Goal: Task Accomplishment & Management: Manage account settings

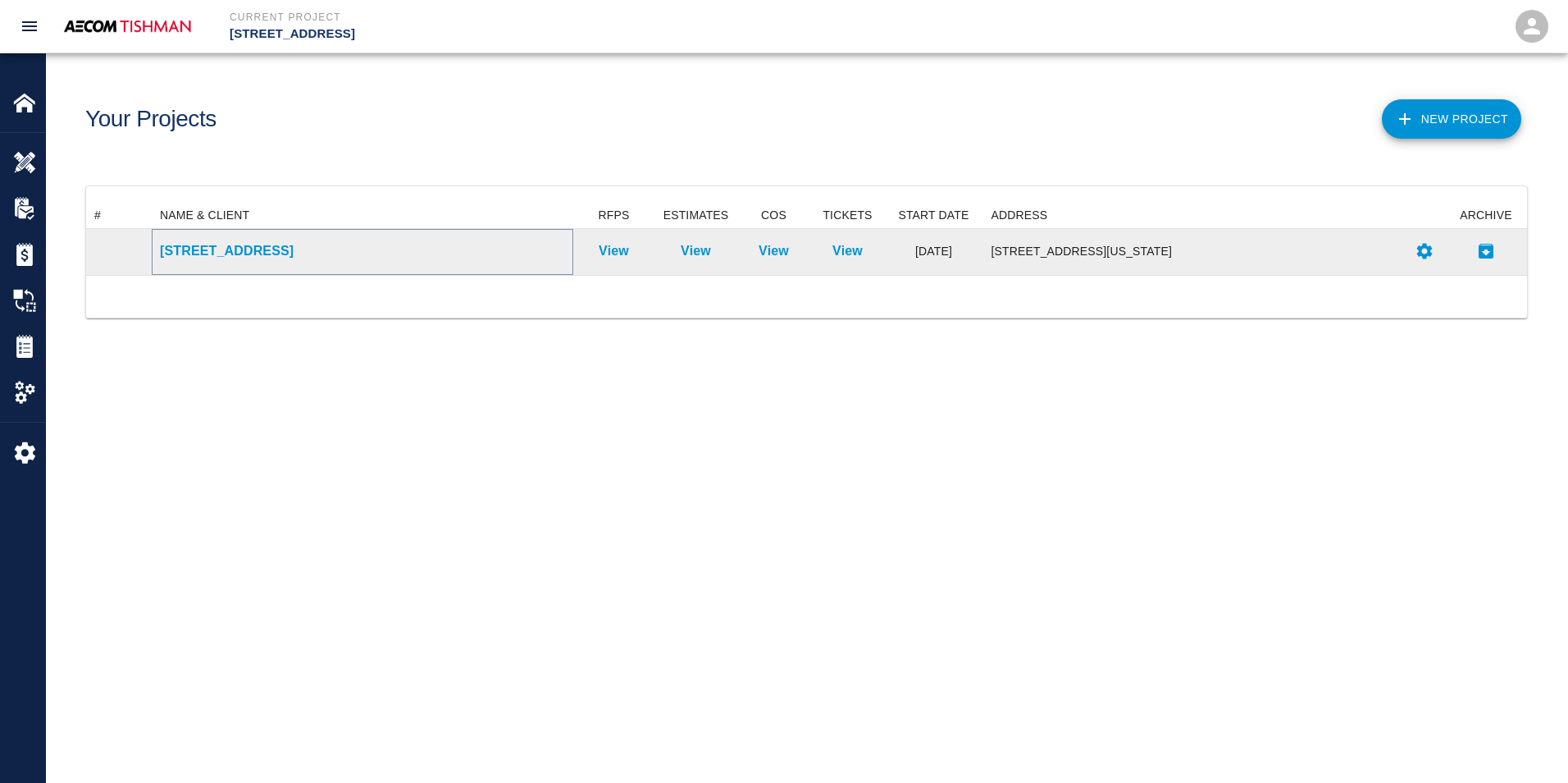
click at [246, 254] on p "[STREET_ADDRESS]" at bounding box center [362, 250] width 405 height 19
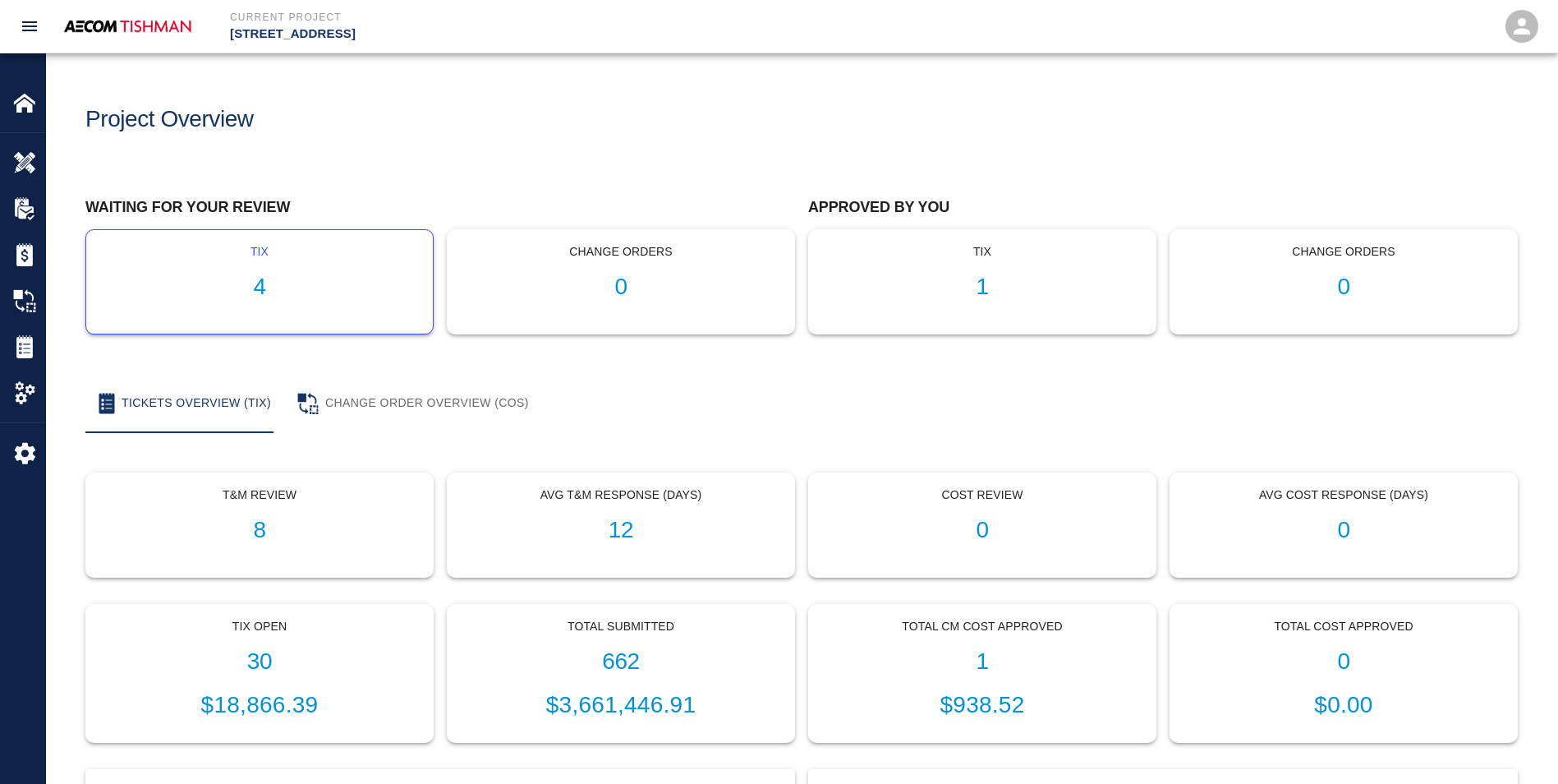
click at [261, 293] on h1 "4" at bounding box center [260, 287] width 321 height 27
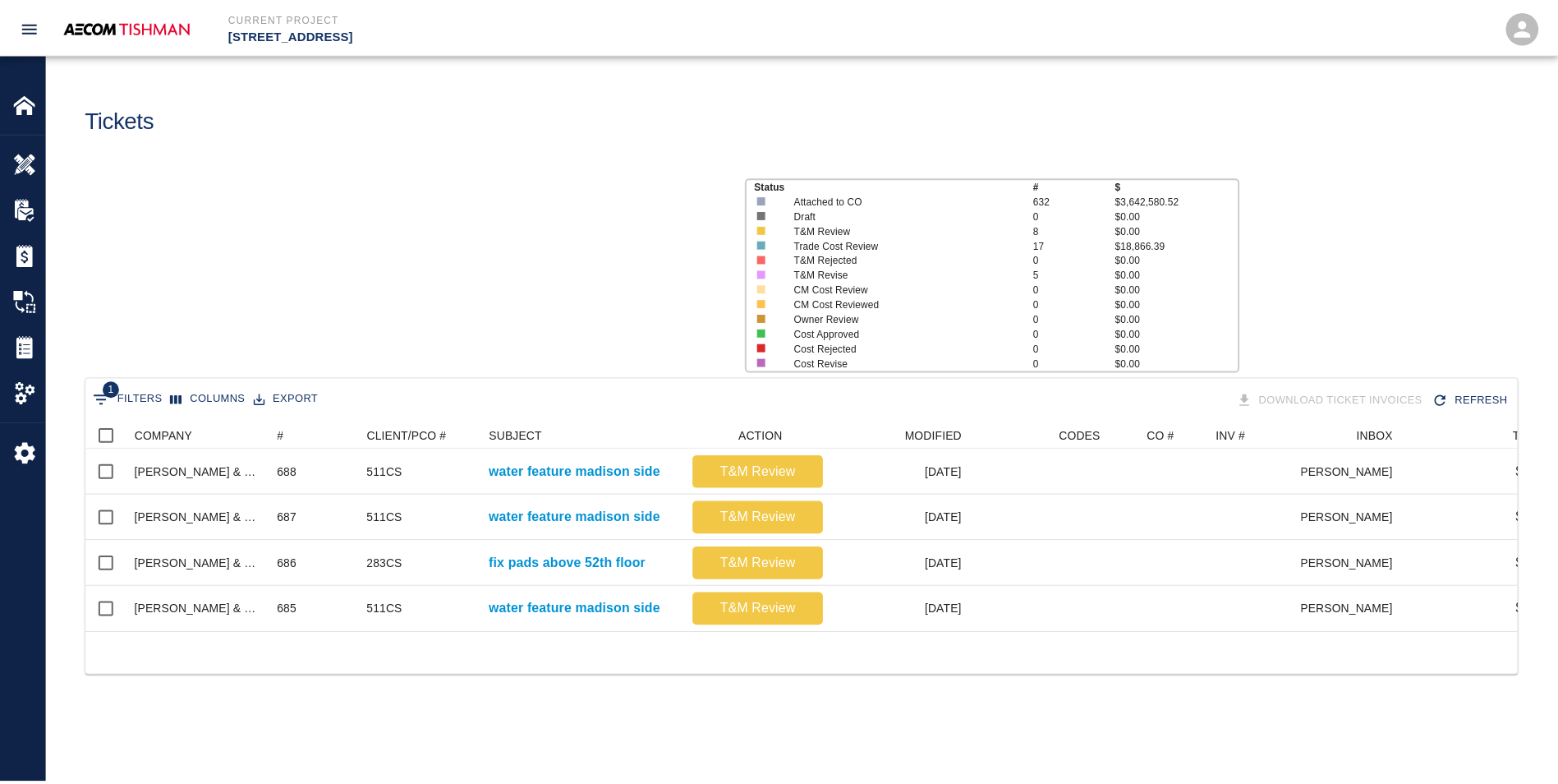
scroll to position [210, 1431]
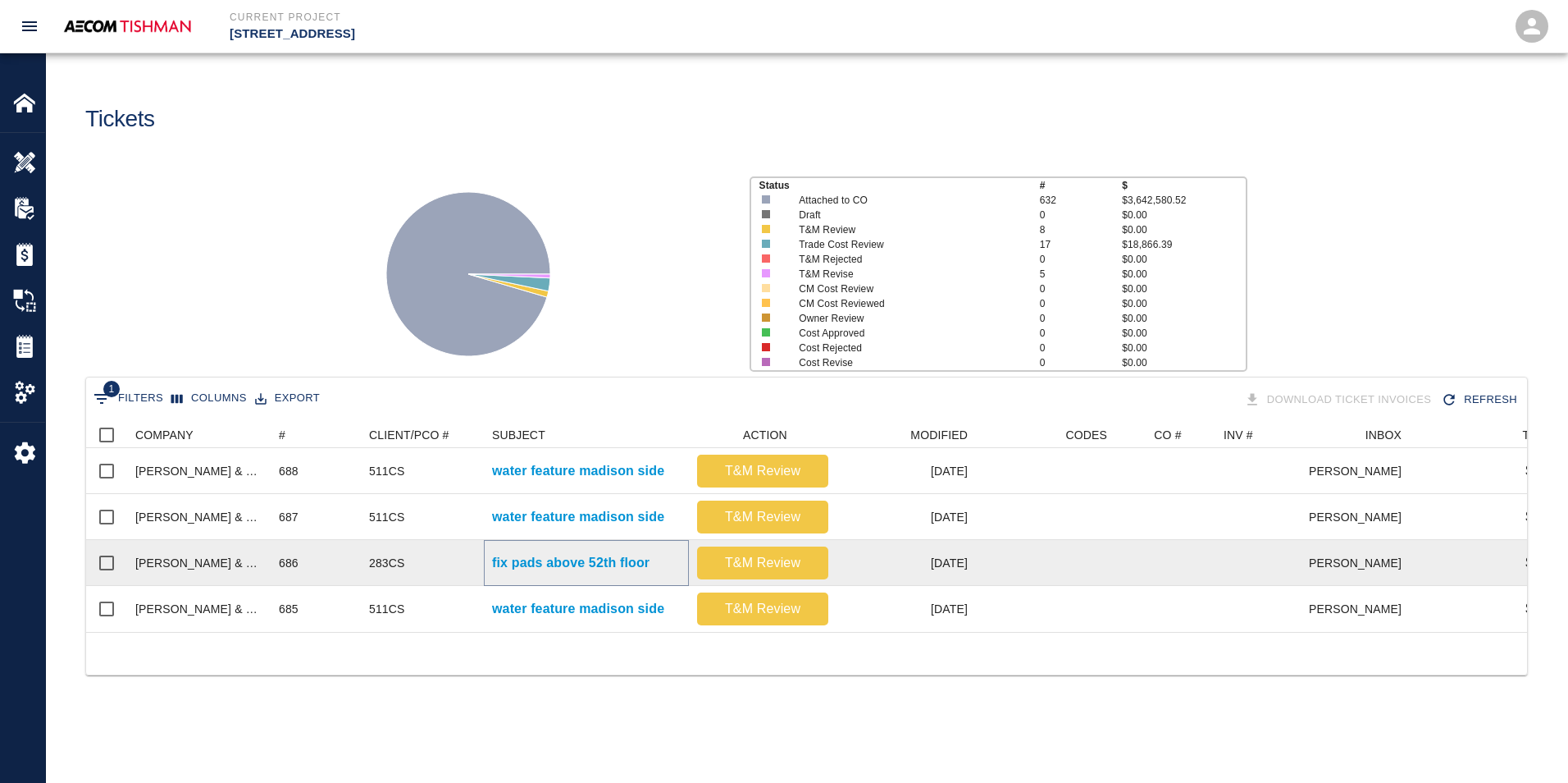
click at [546, 557] on p "fix pads above 52th floor" at bounding box center [570, 562] width 157 height 19
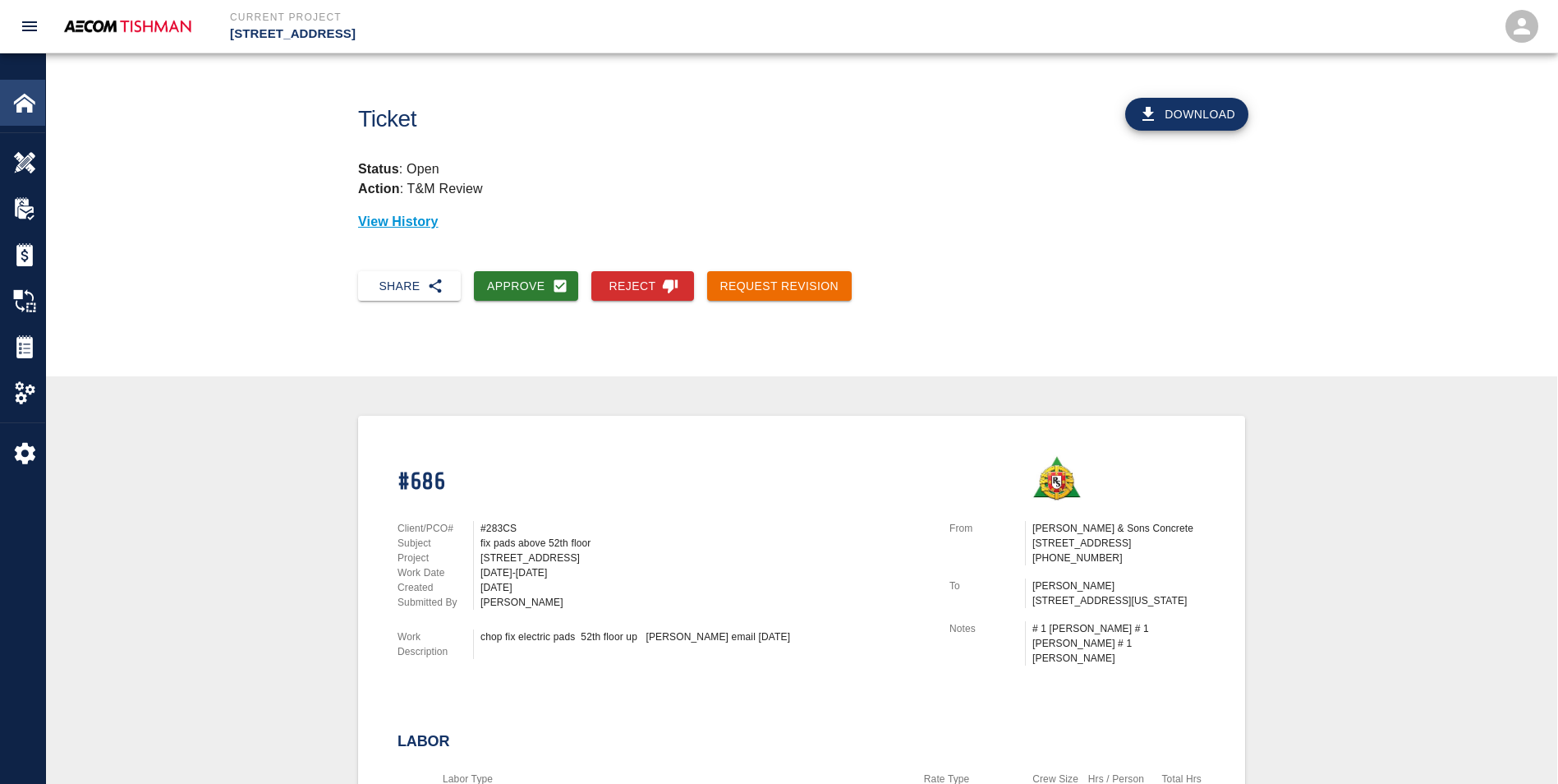
click at [11, 95] on div "Home" at bounding box center [22, 102] width 45 height 46
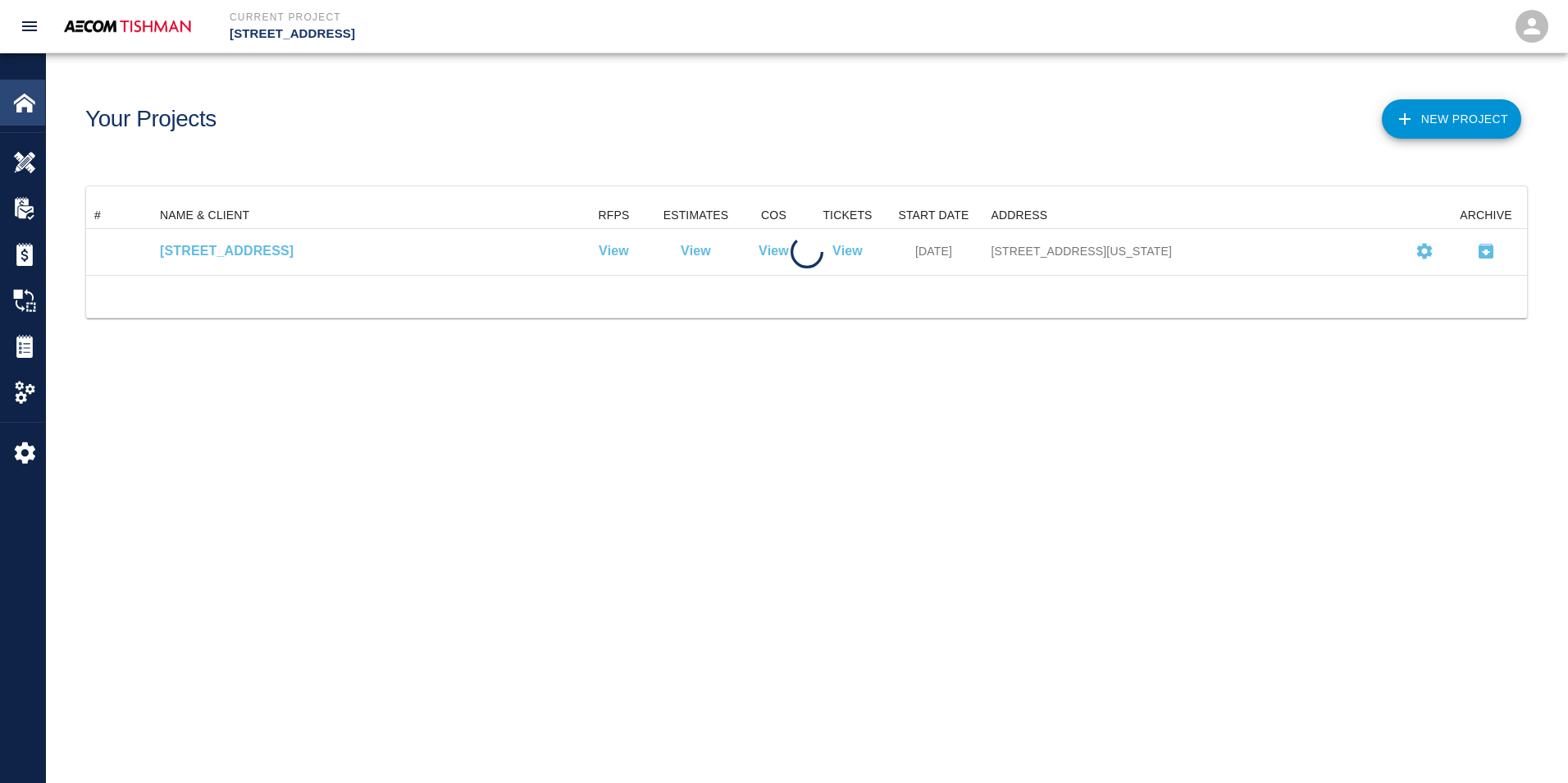
scroll to position [60, 1428]
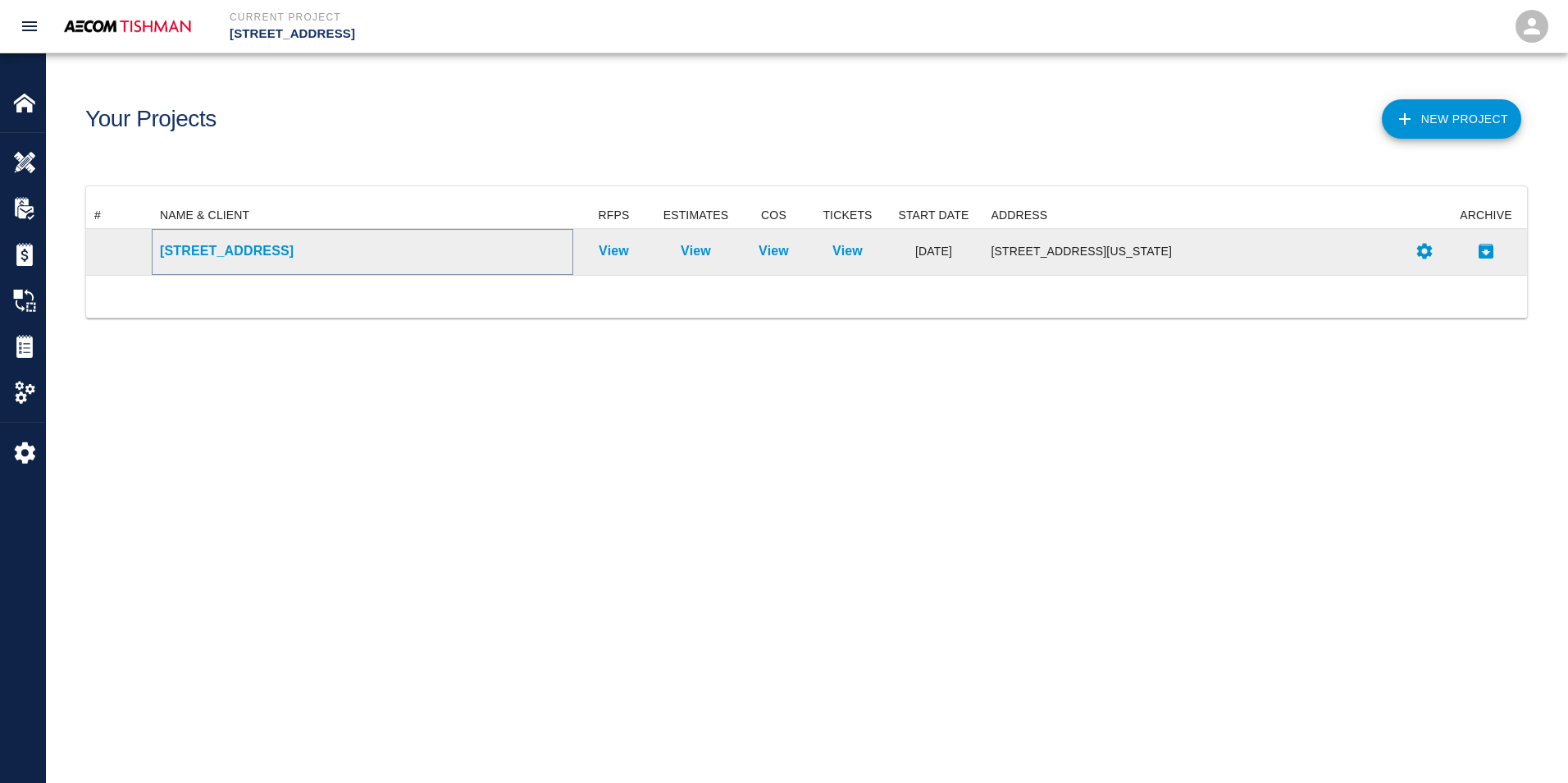
click at [196, 255] on p "[STREET_ADDRESS]" at bounding box center [362, 250] width 405 height 19
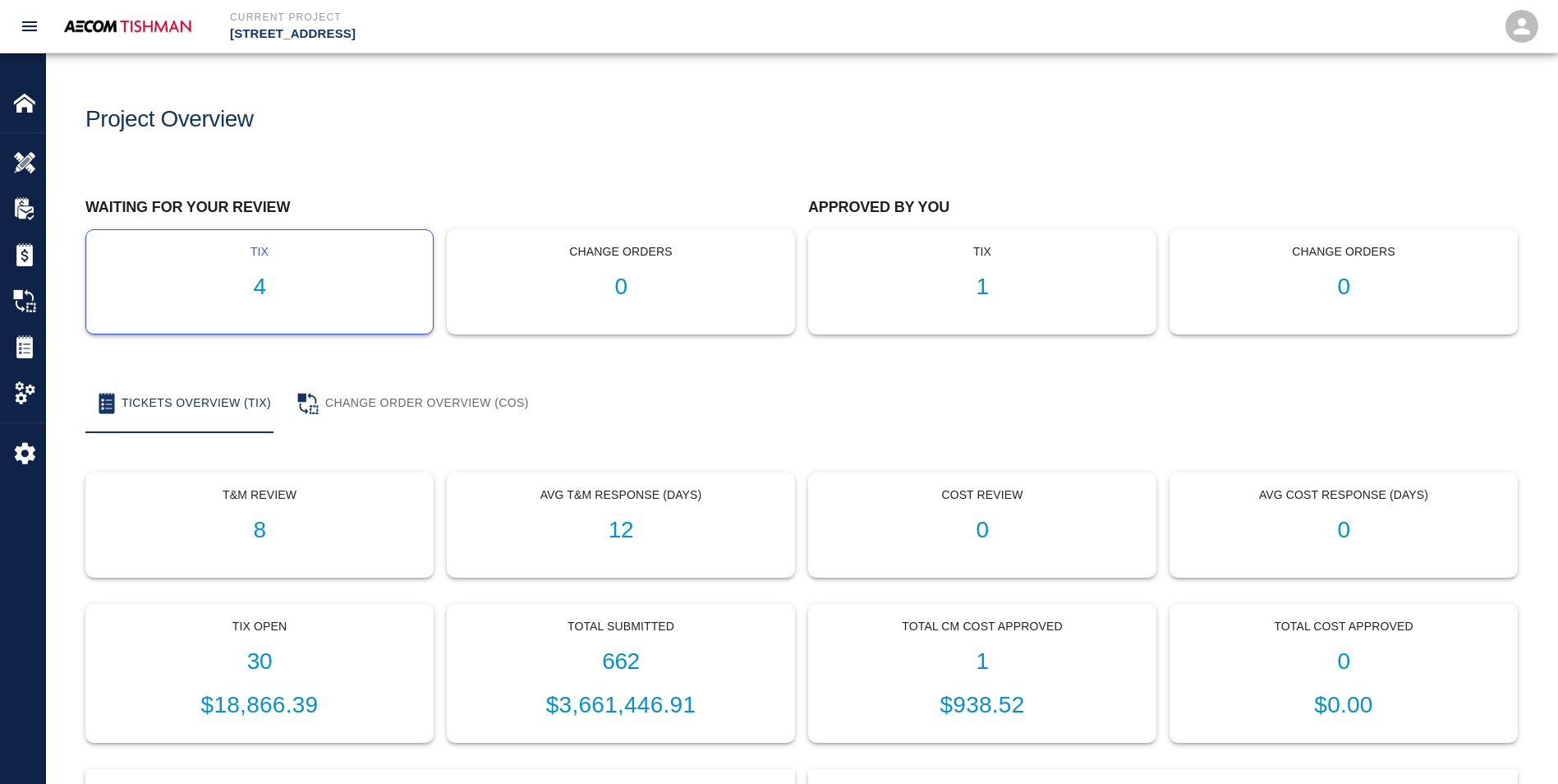
click at [265, 296] on h1 "4" at bounding box center [260, 287] width 321 height 27
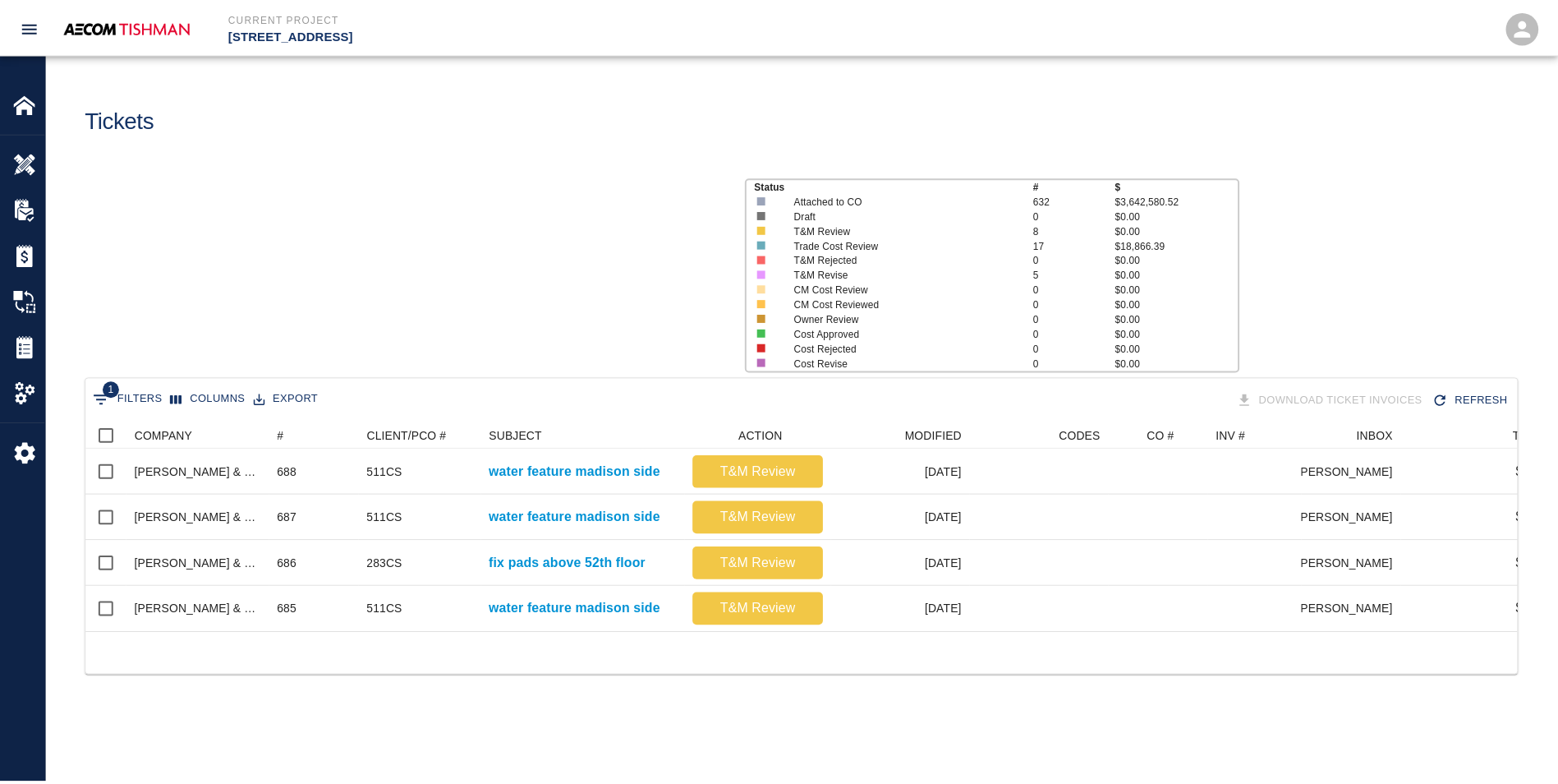
scroll to position [210, 1431]
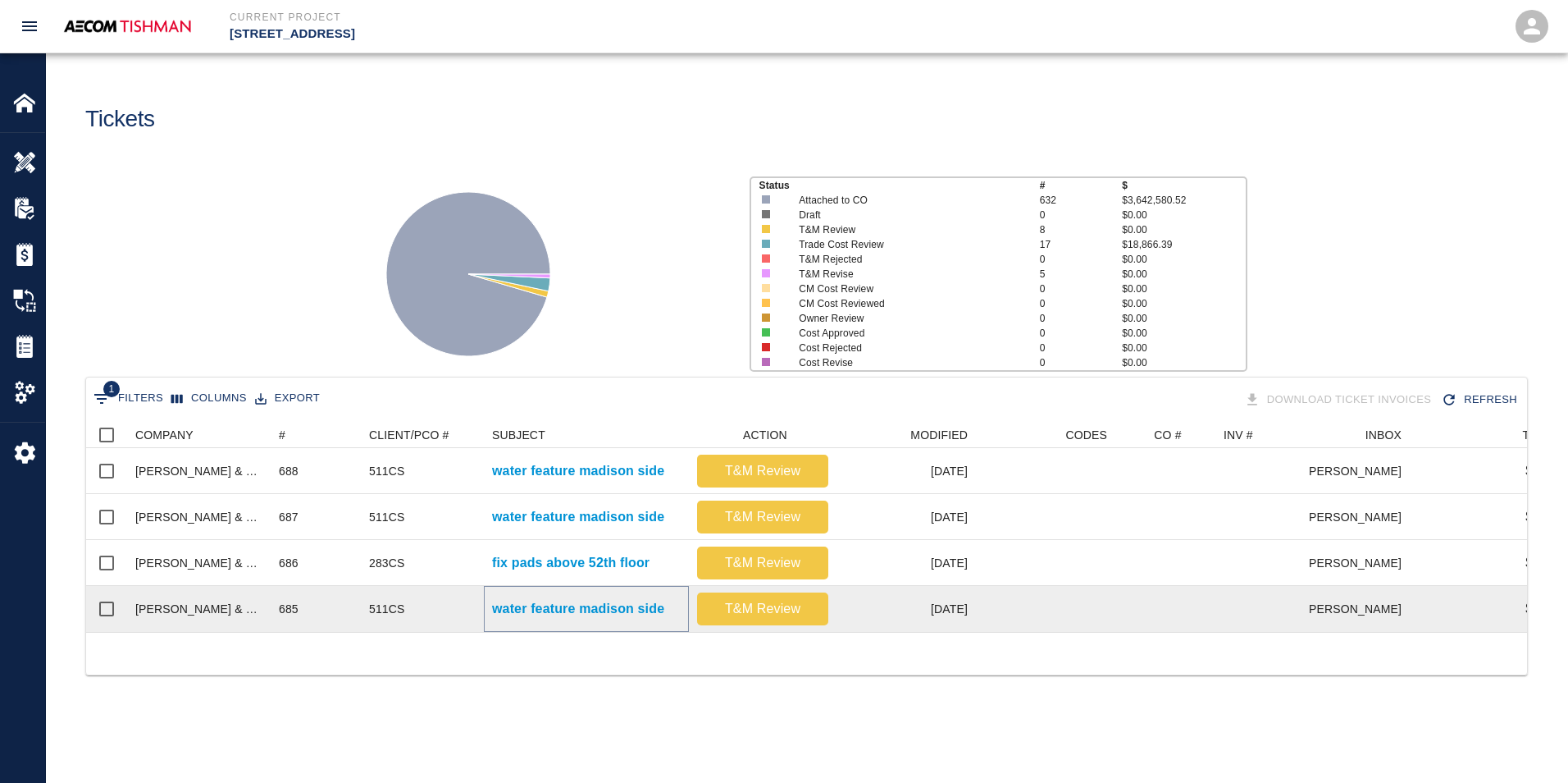
click at [608, 615] on p "water feature madison side" at bounding box center [578, 608] width 172 height 19
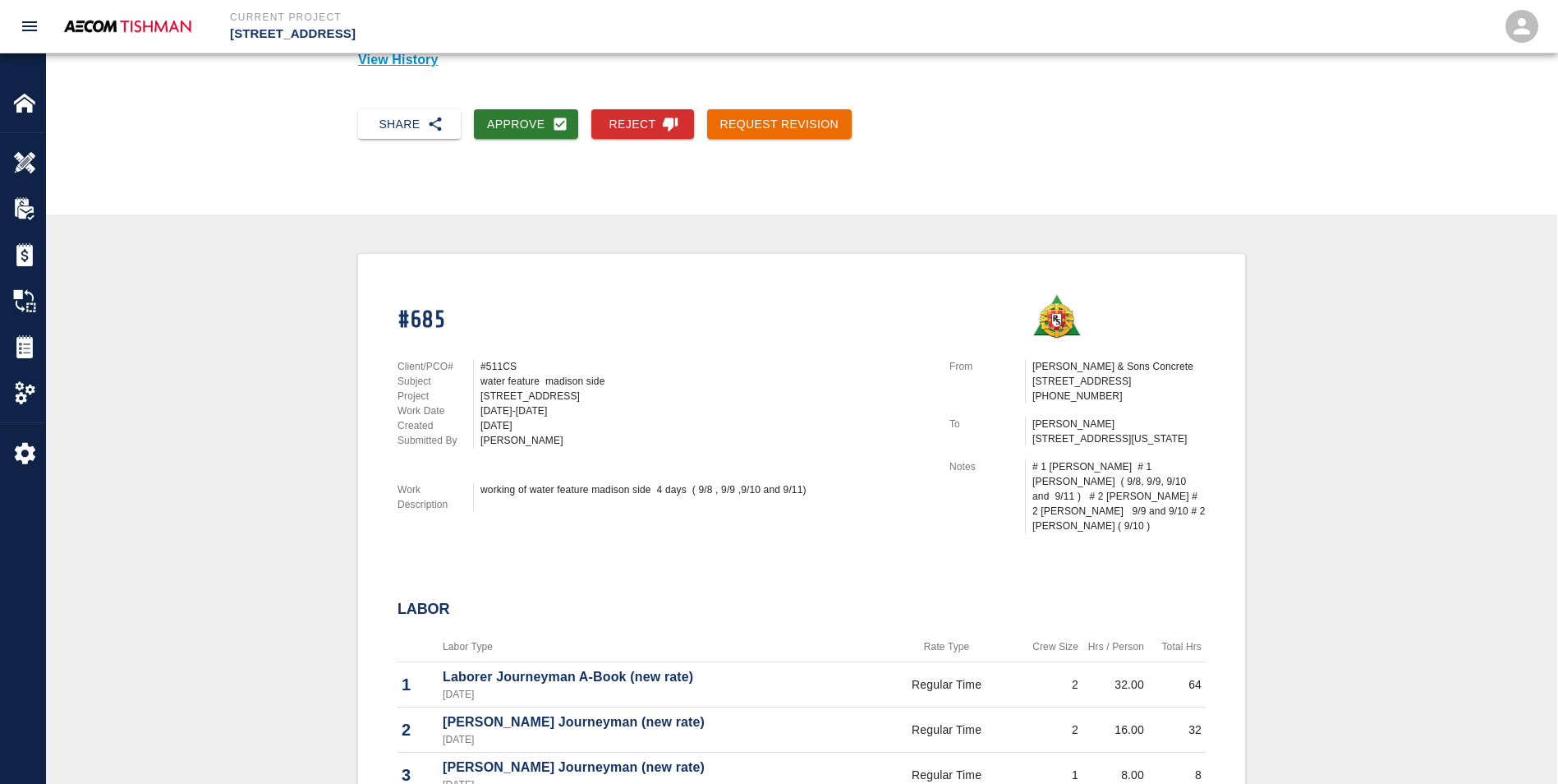
scroll to position [82, 0]
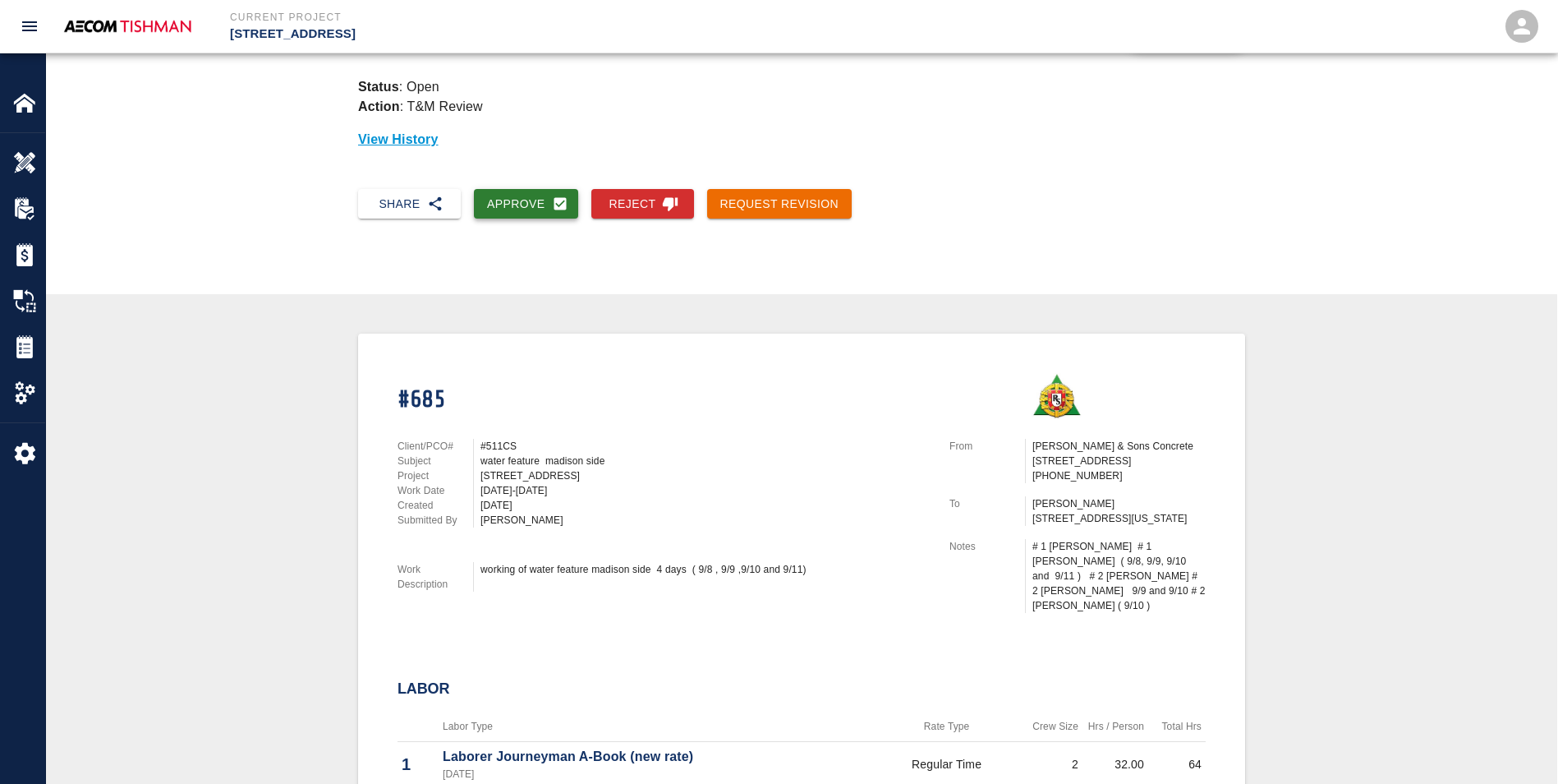
click at [520, 199] on button "Approve" at bounding box center [525, 204] width 104 height 30
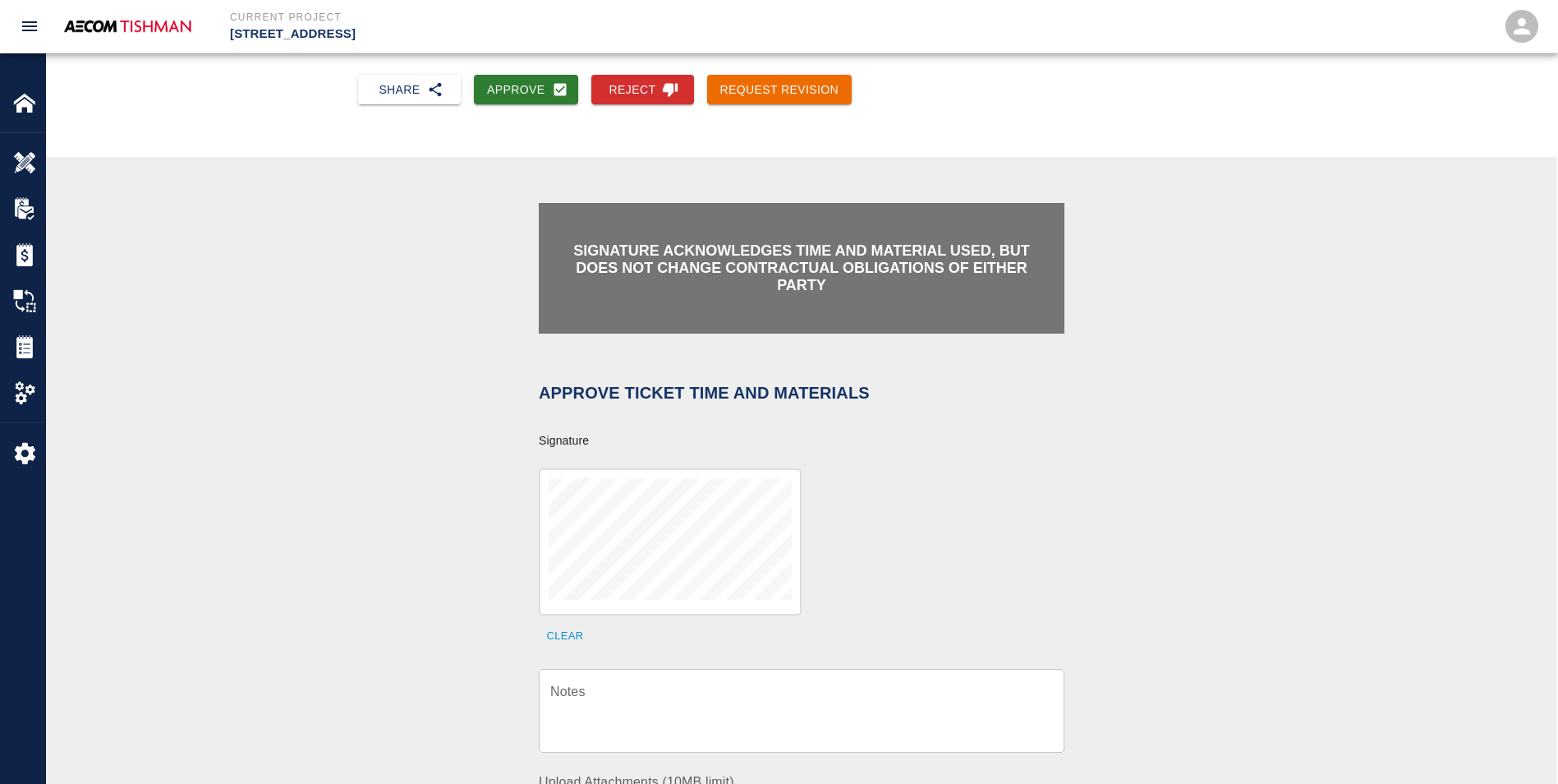
scroll to position [0, 0]
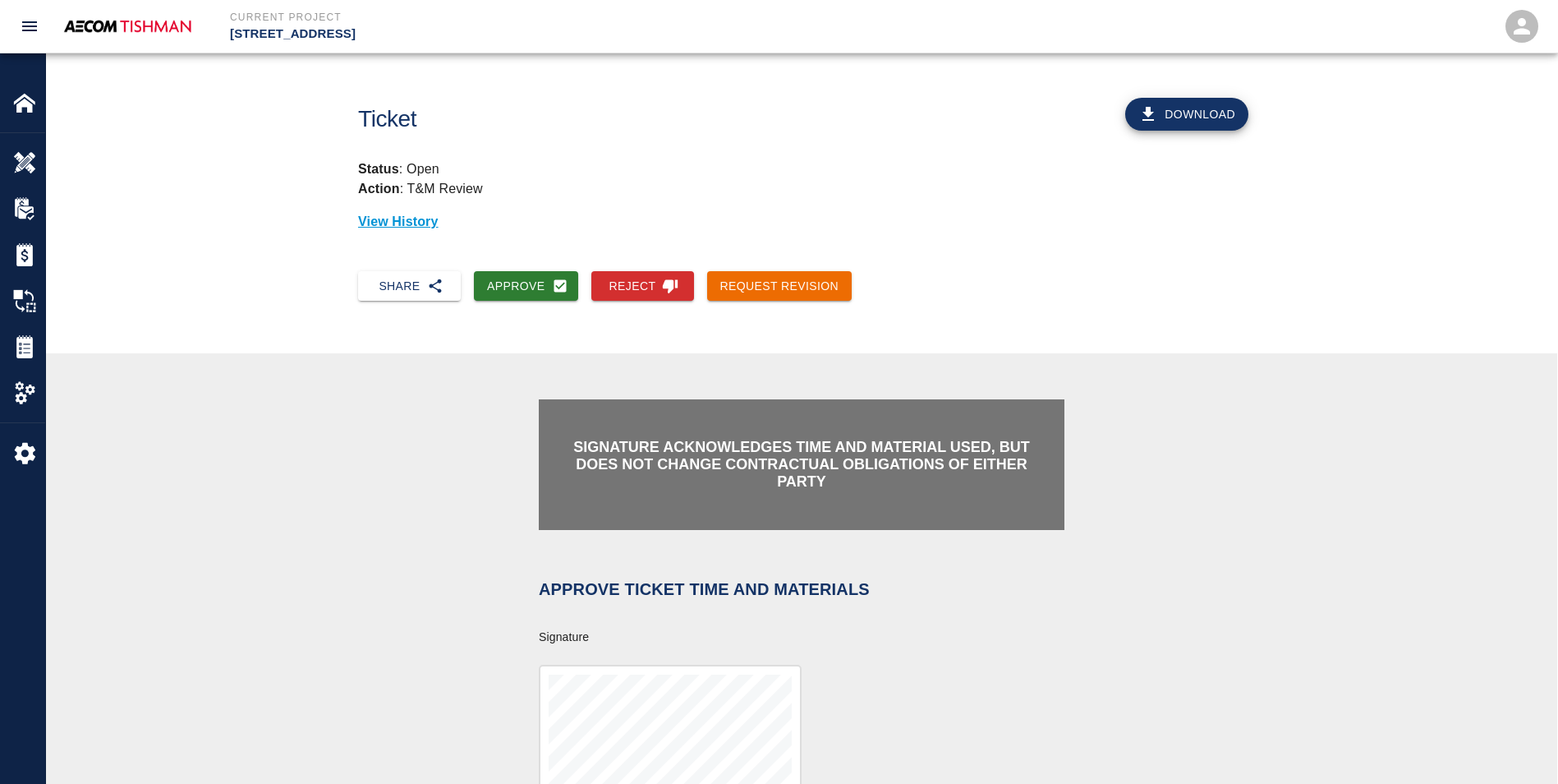
click at [26, 25] on icon "open drawer" at bounding box center [29, 26] width 19 height 19
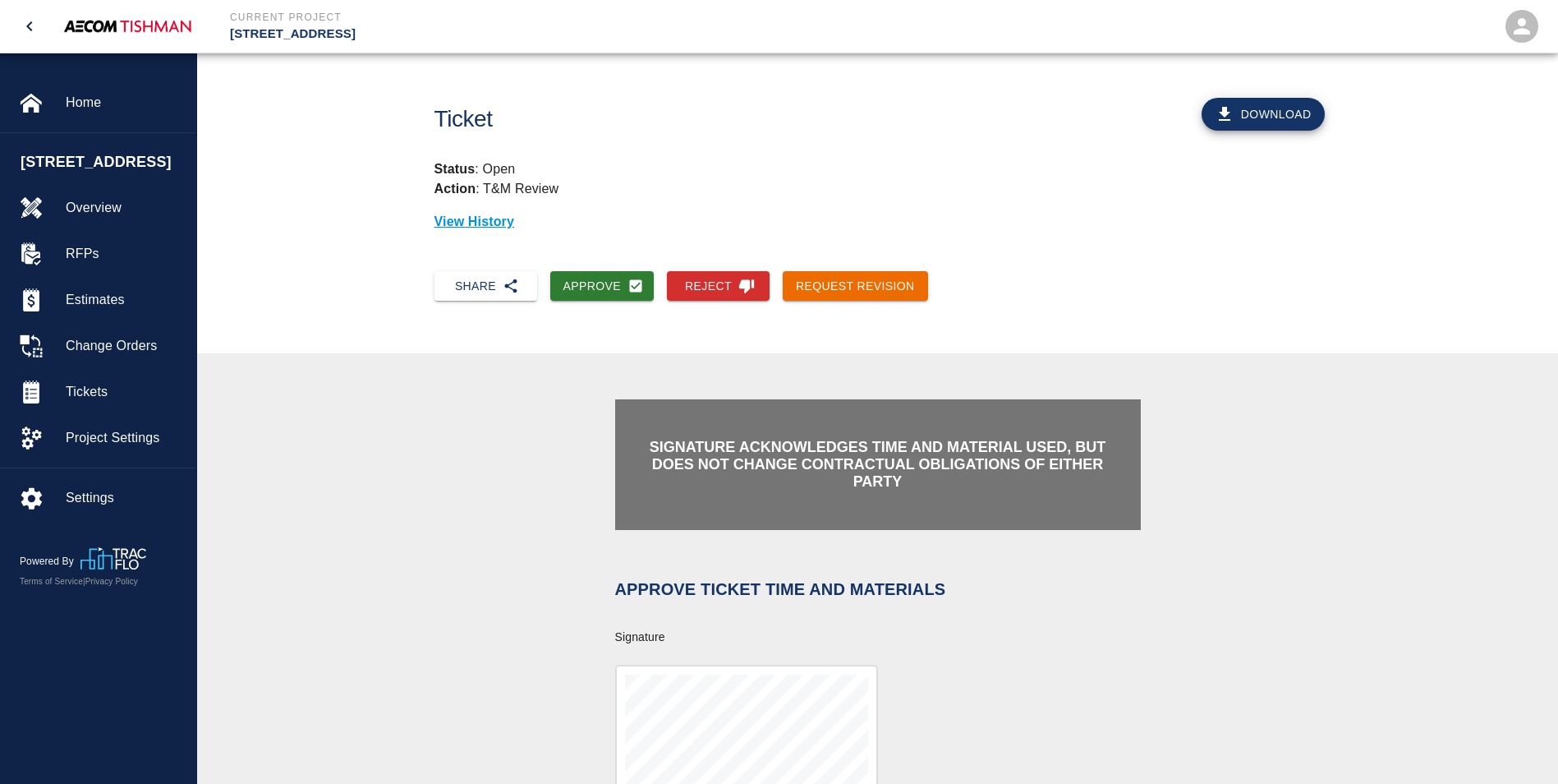
click at [34, 26] on icon "open drawer" at bounding box center [29, 26] width 19 height 19
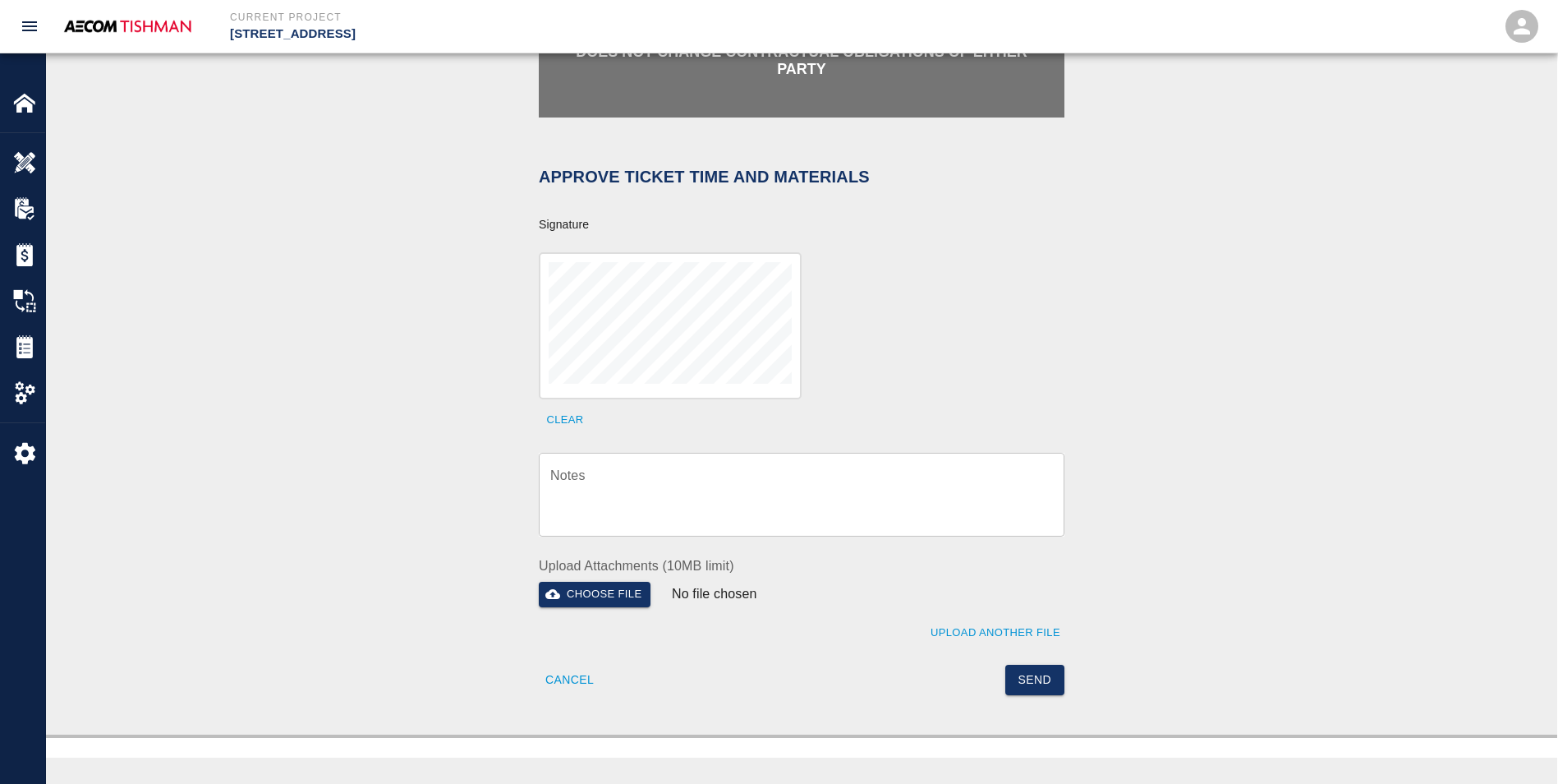
scroll to position [411, 0]
click at [607, 467] on textarea "Notes" at bounding box center [802, 496] width 503 height 57
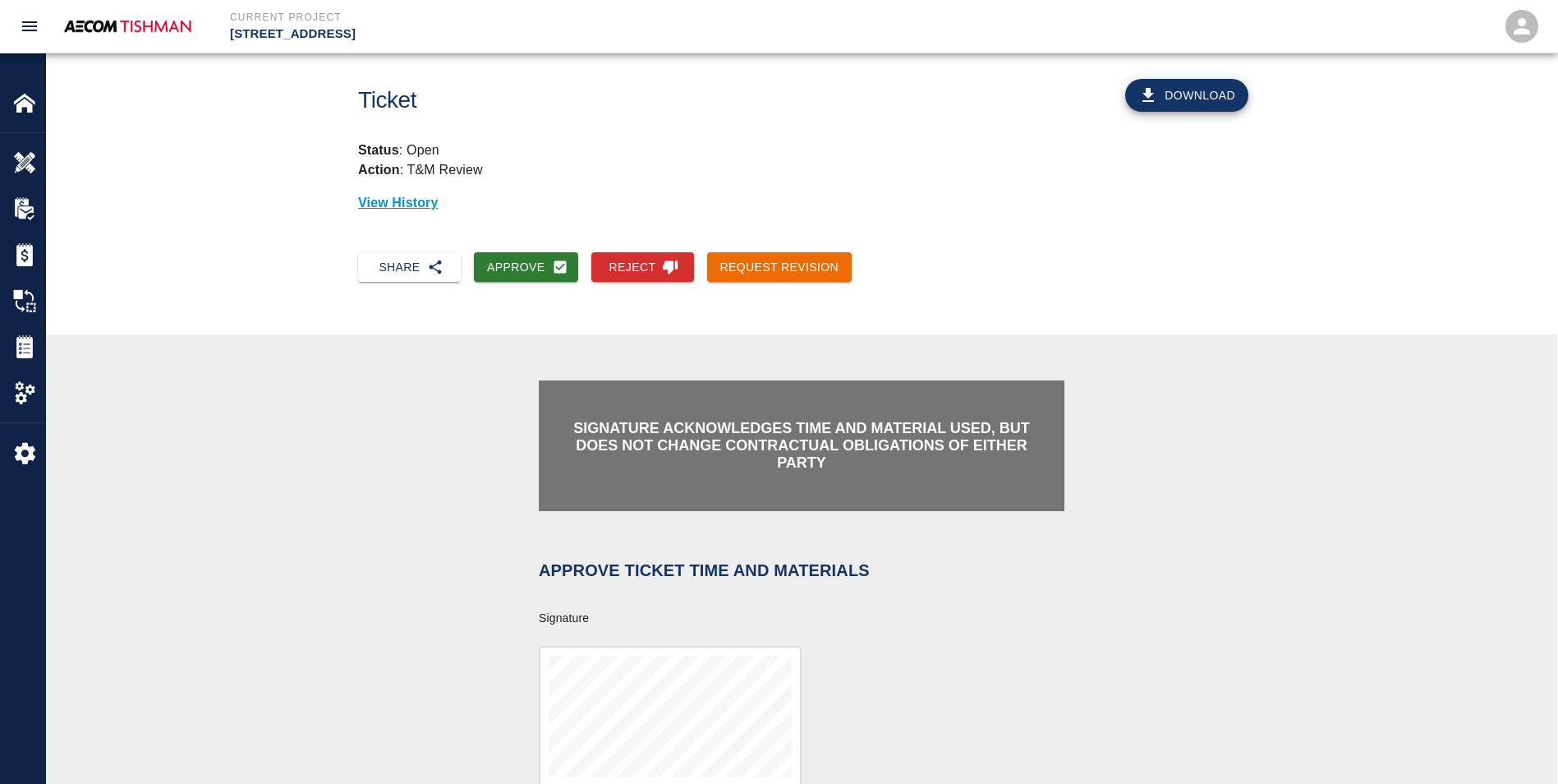
scroll to position [0, 0]
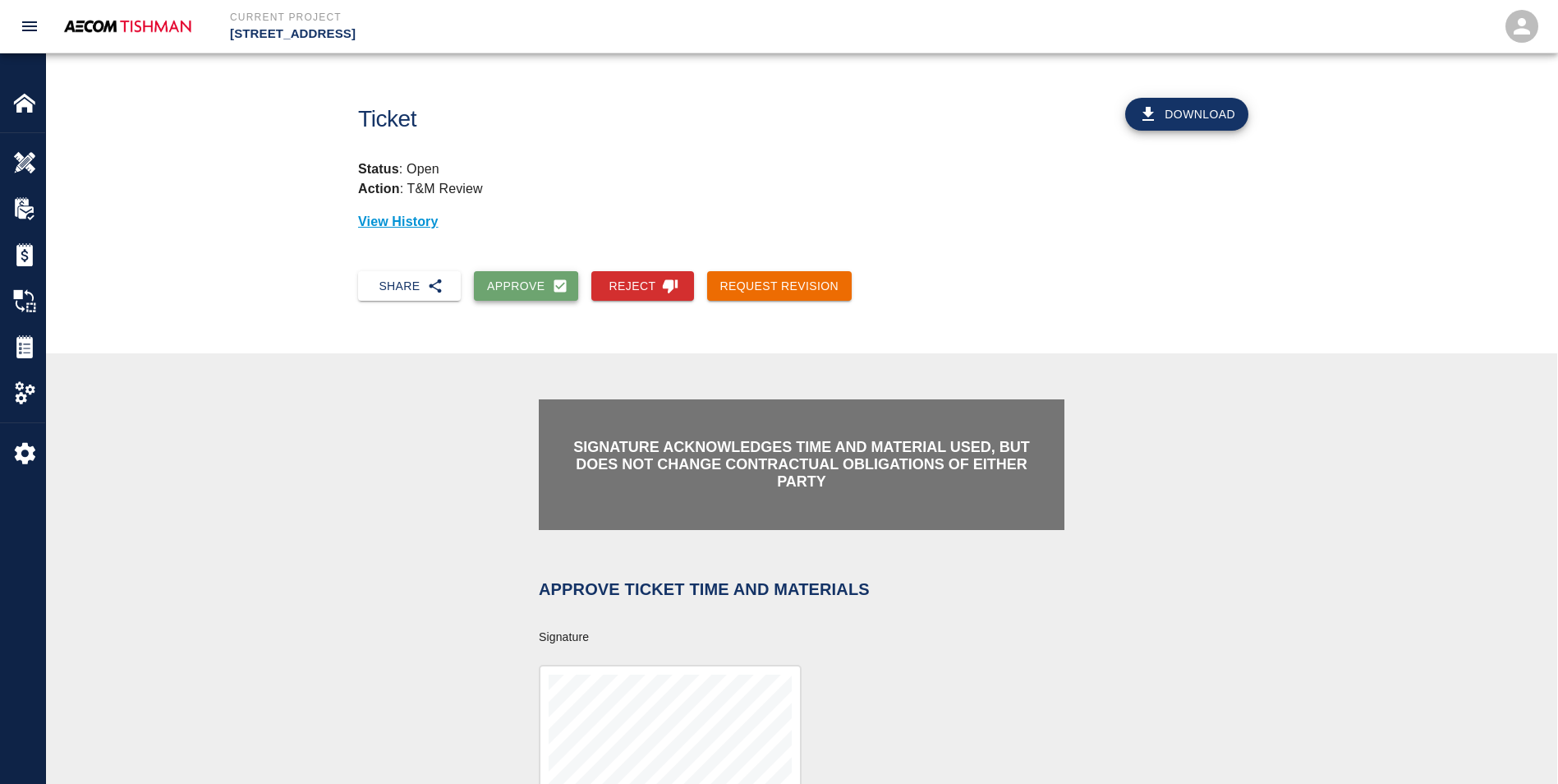
click at [497, 287] on button "Approve" at bounding box center [525, 286] width 104 height 30
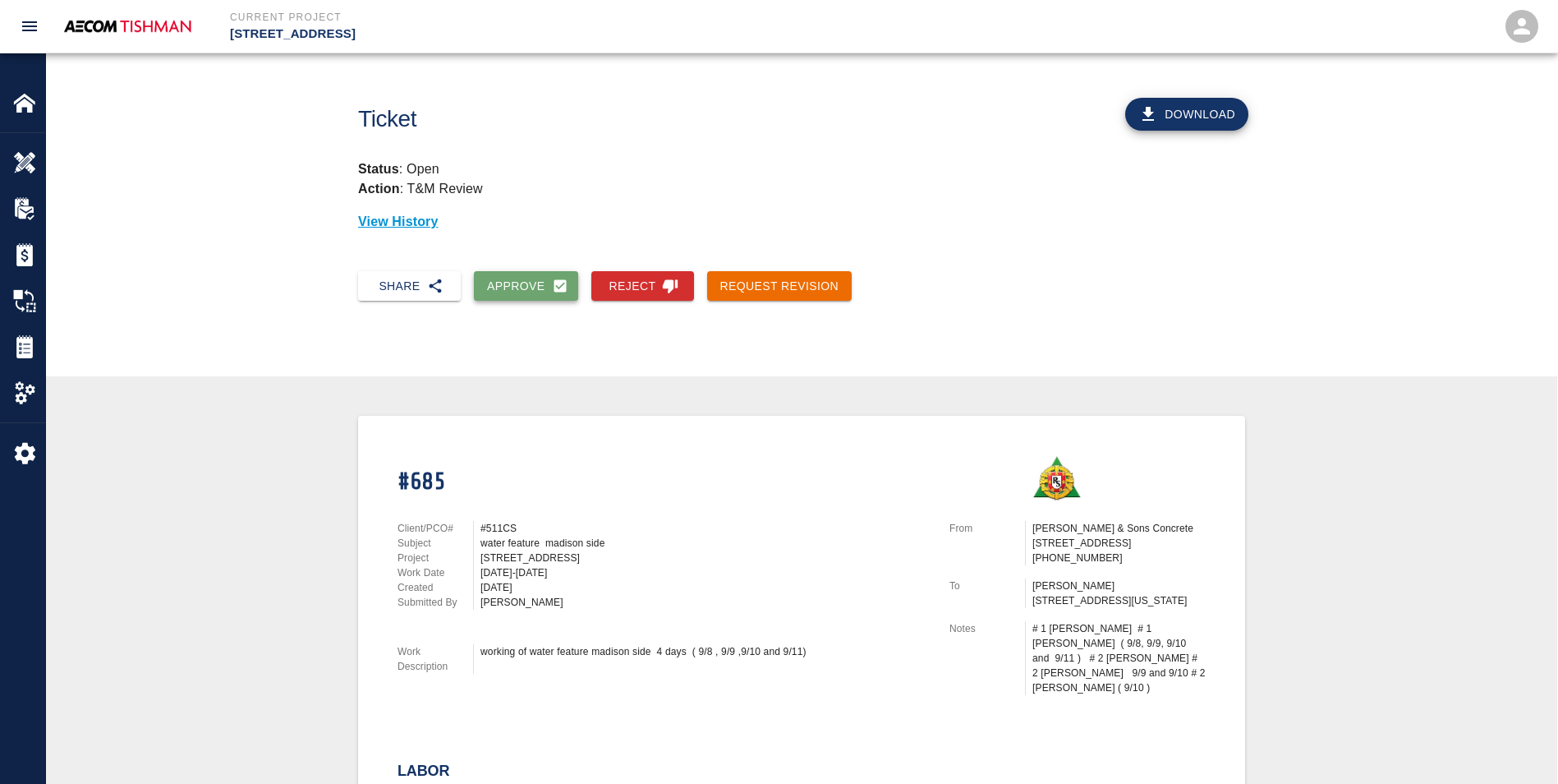
click at [540, 299] on button "Approve" at bounding box center [525, 286] width 104 height 30
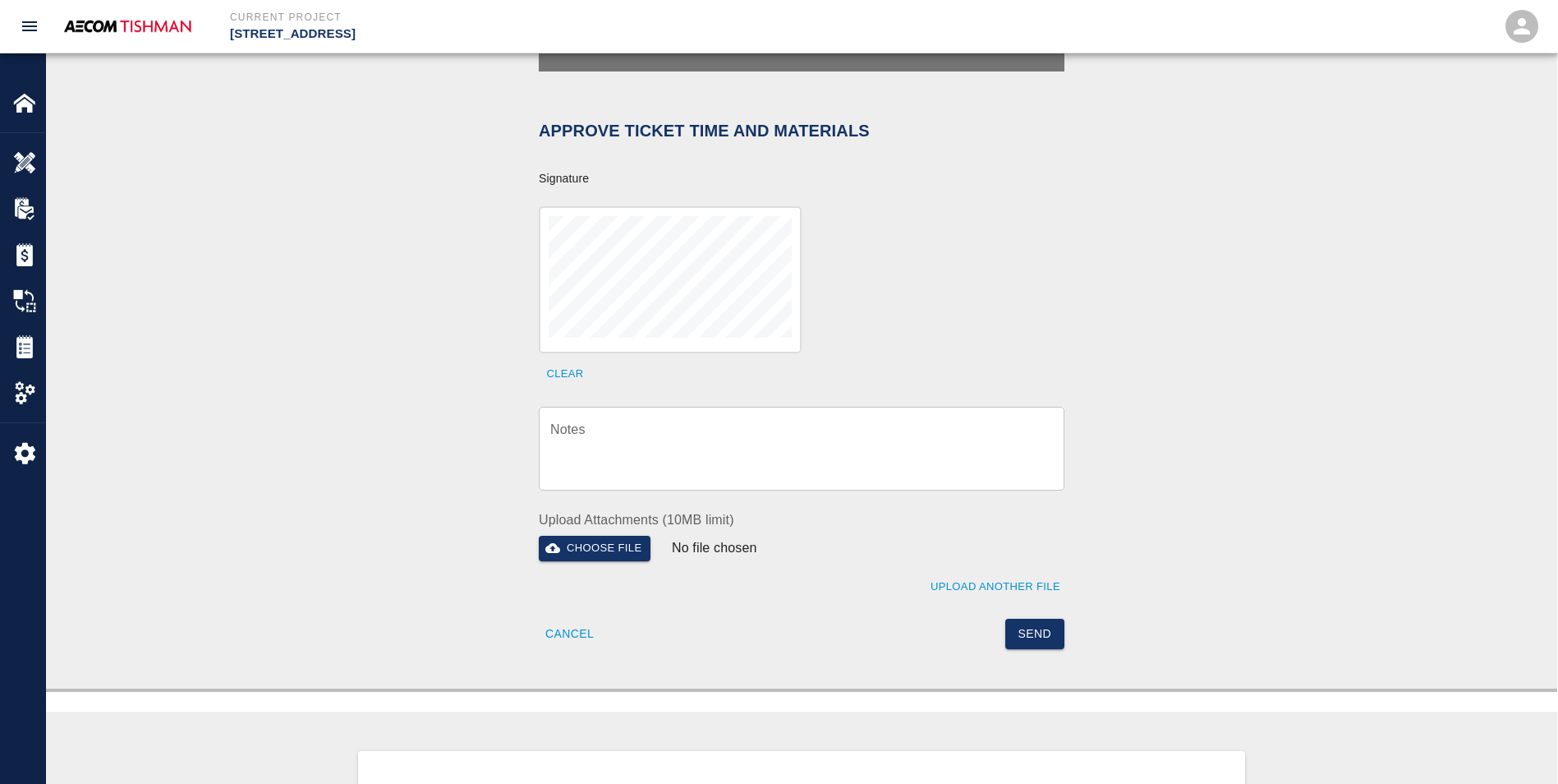
scroll to position [493, 0]
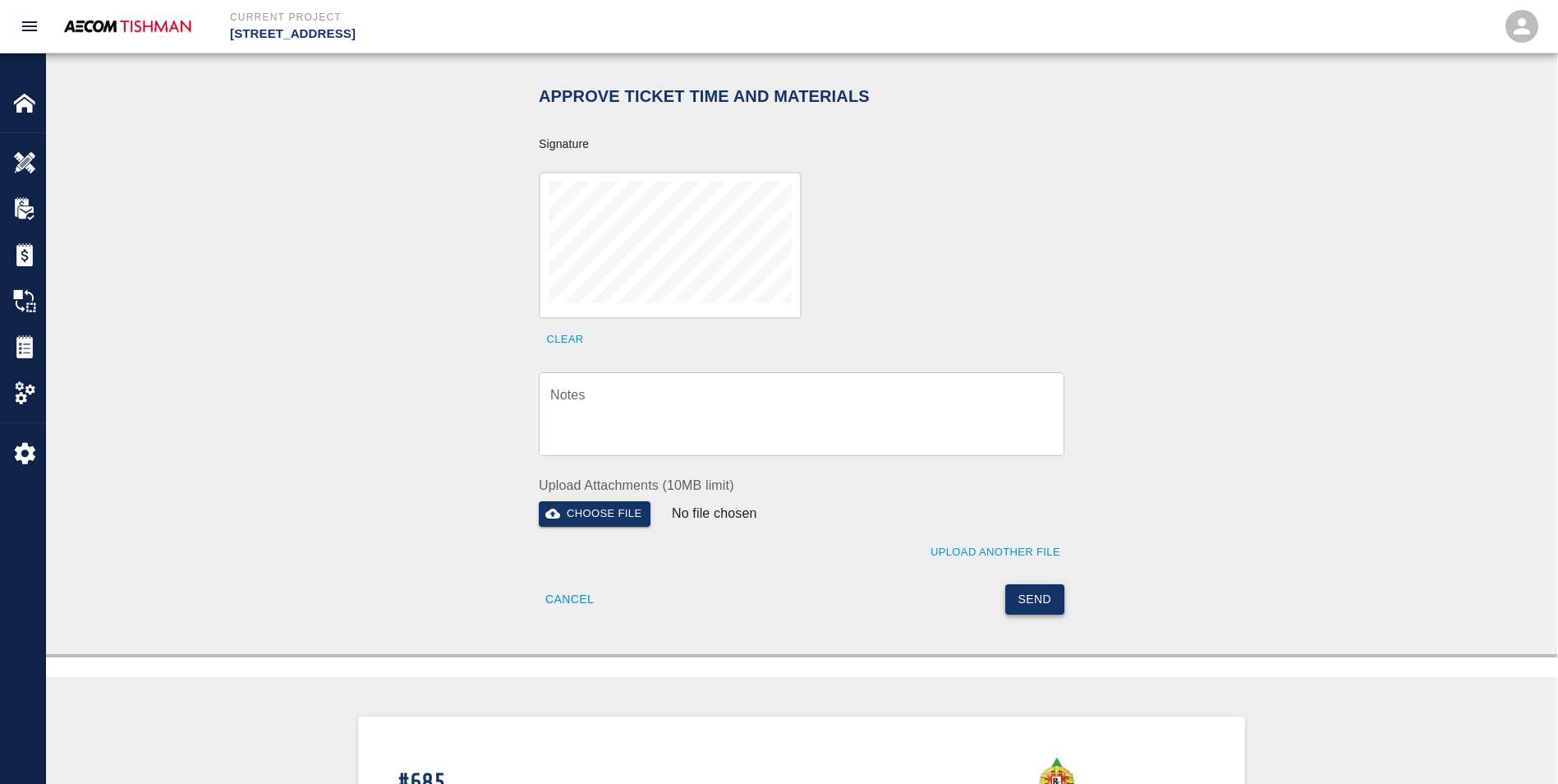
click at [1029, 585] on button "Send" at bounding box center [1035, 599] width 60 height 30
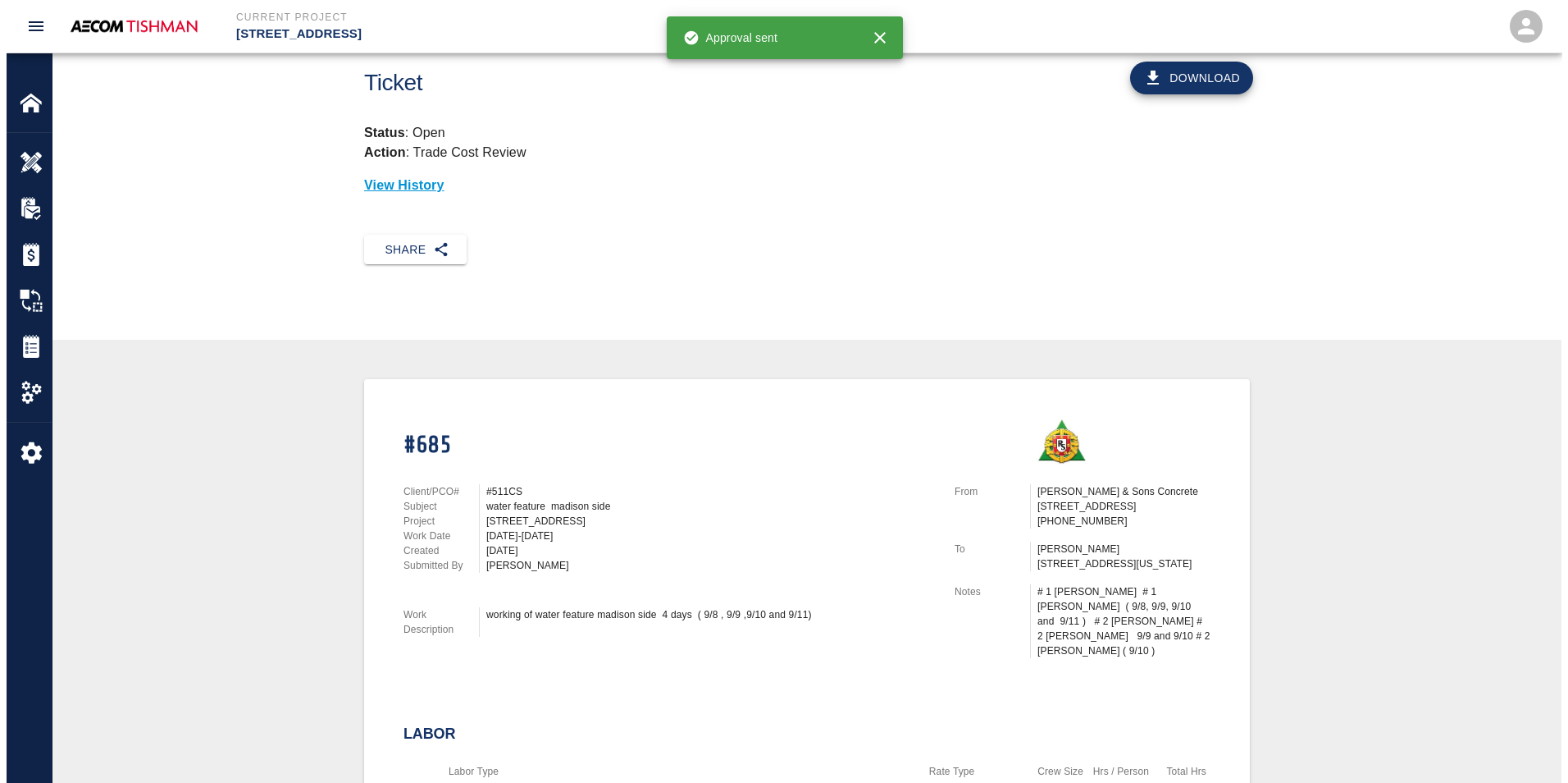
scroll to position [0, 0]
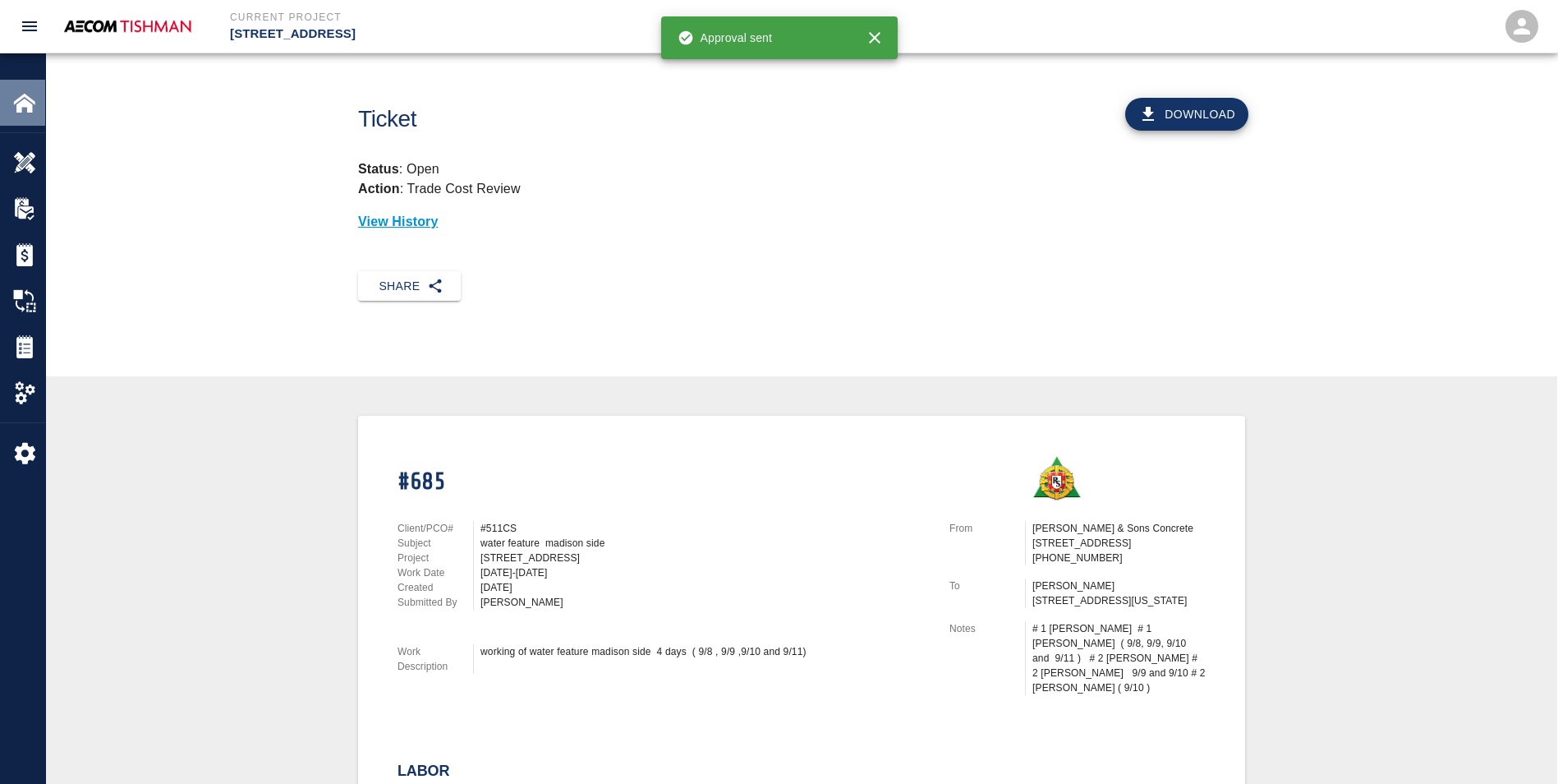
click at [22, 117] on div "Home" at bounding box center [22, 102] width 45 height 46
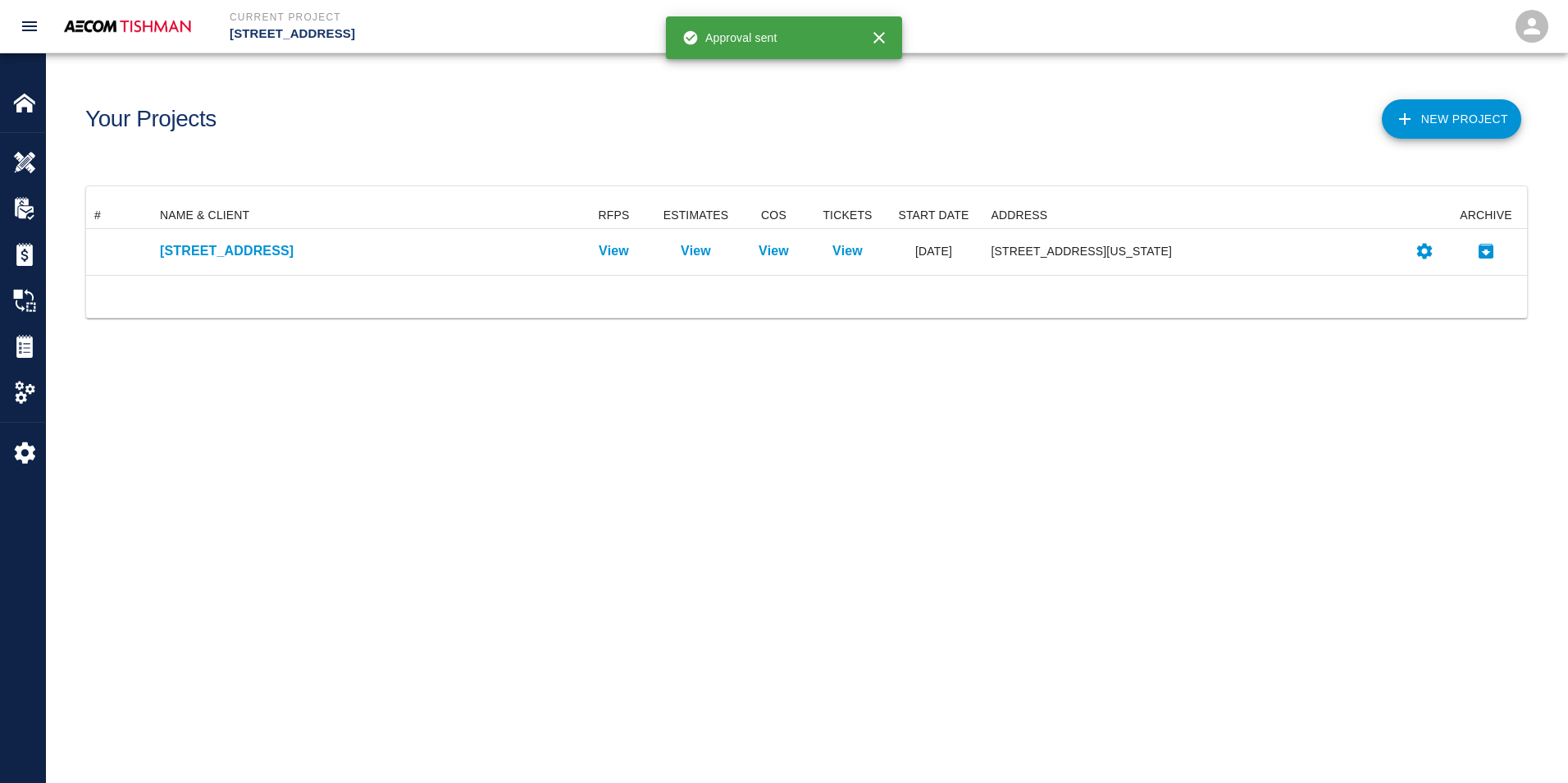
scroll to position [60, 1428]
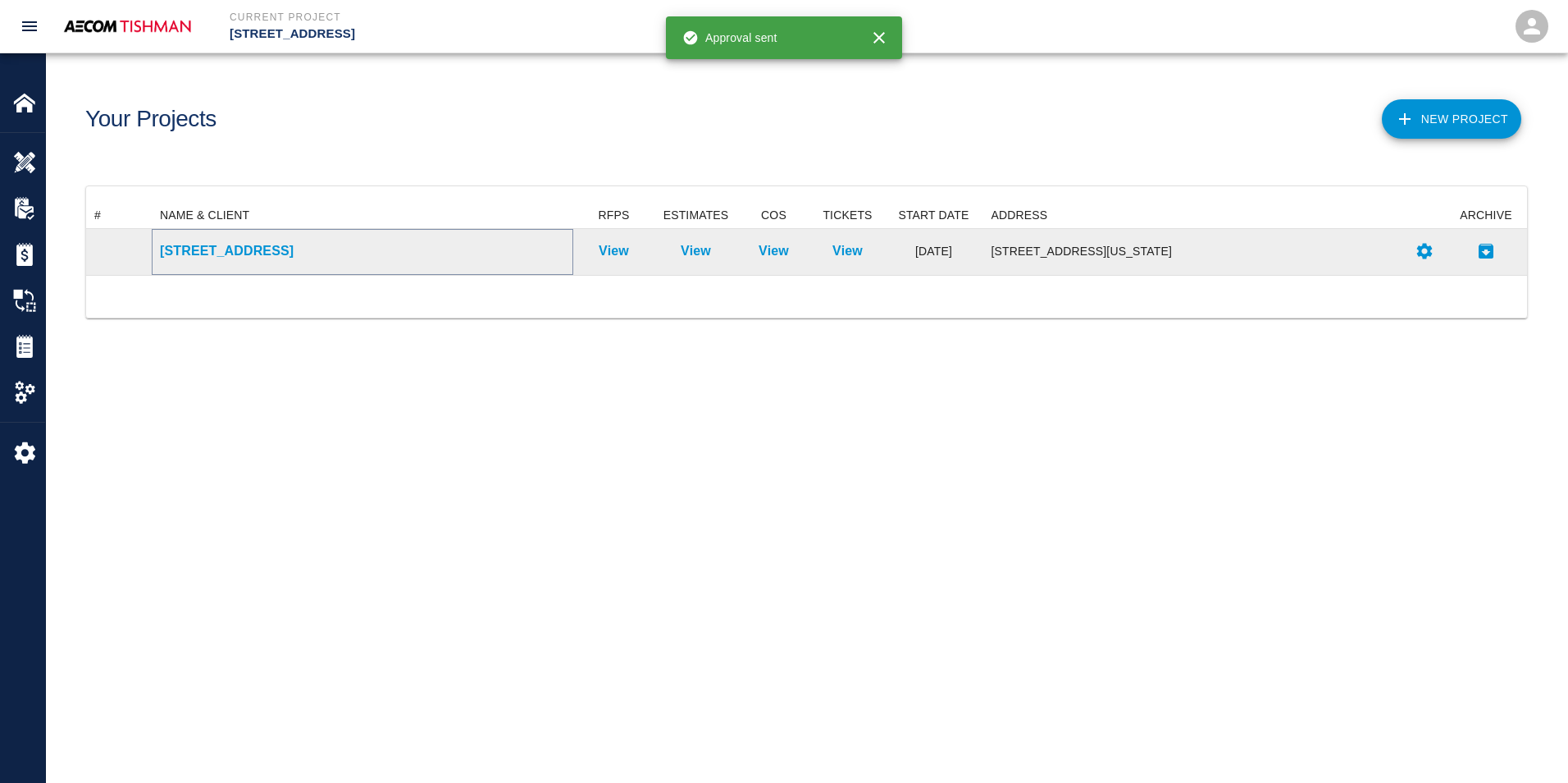
click at [177, 254] on p "[STREET_ADDRESS]" at bounding box center [362, 250] width 405 height 19
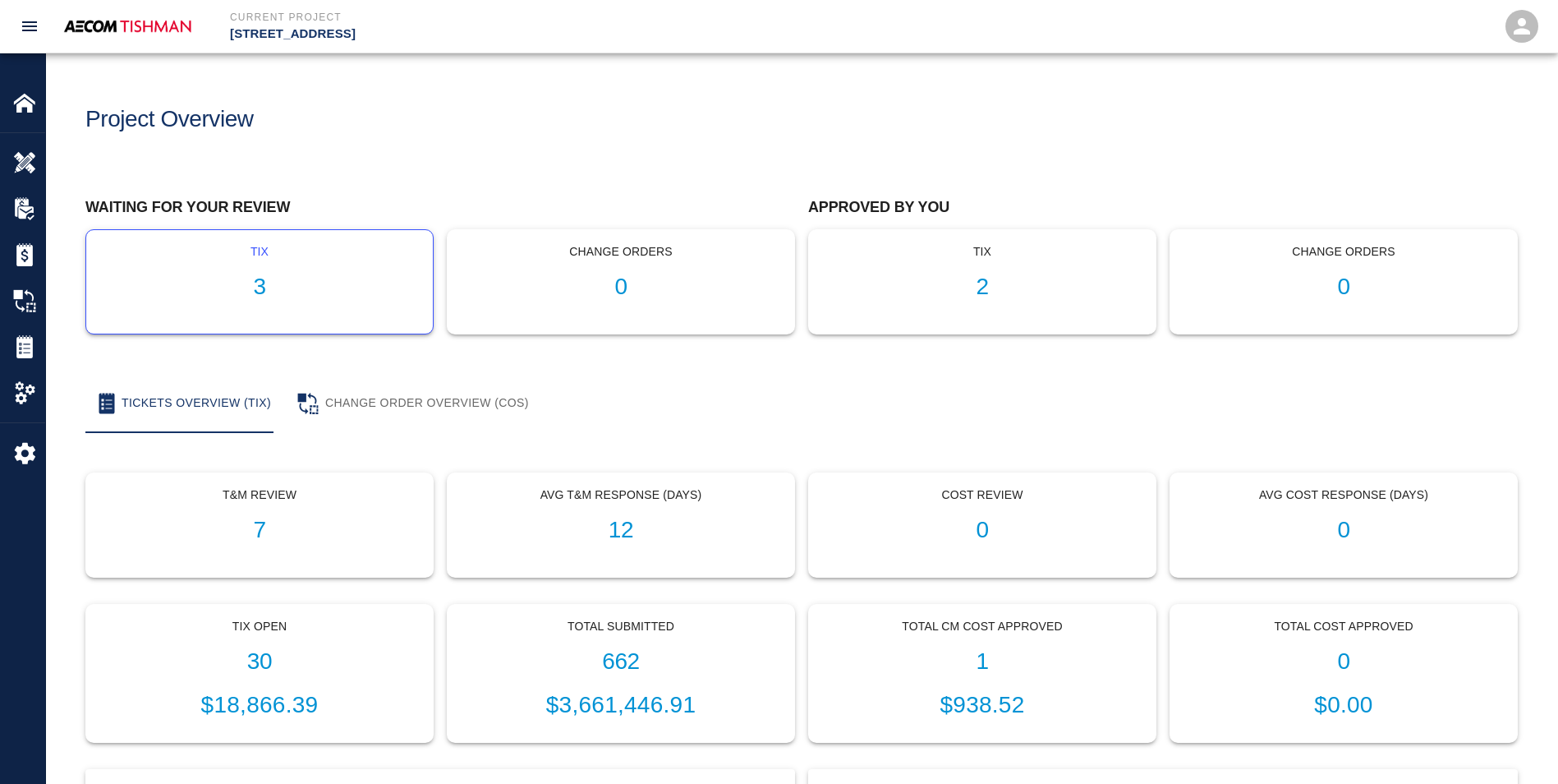
click at [340, 314] on div "tix 3" at bounding box center [260, 282] width 346 height 103
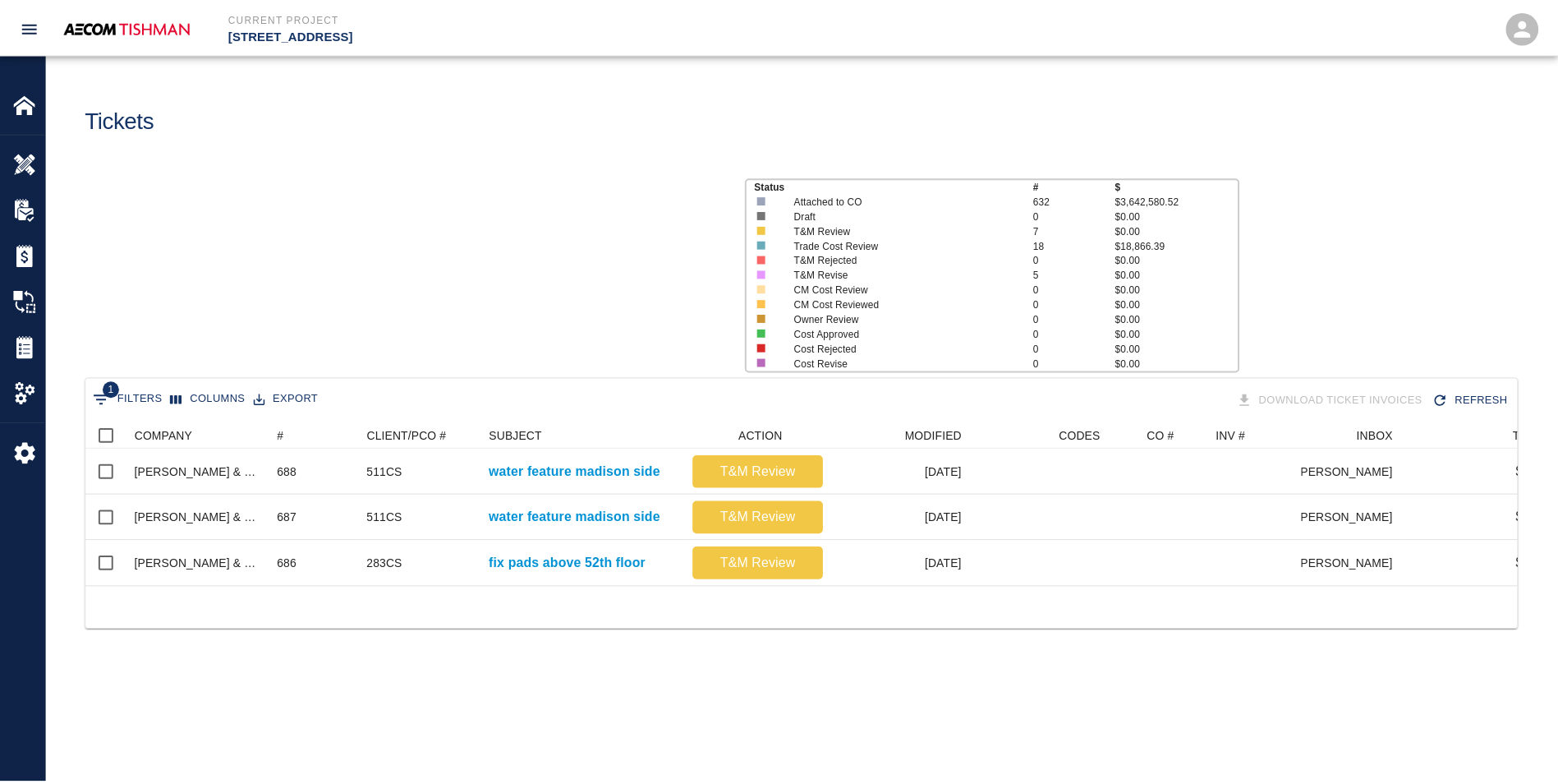
scroll to position [164, 1431]
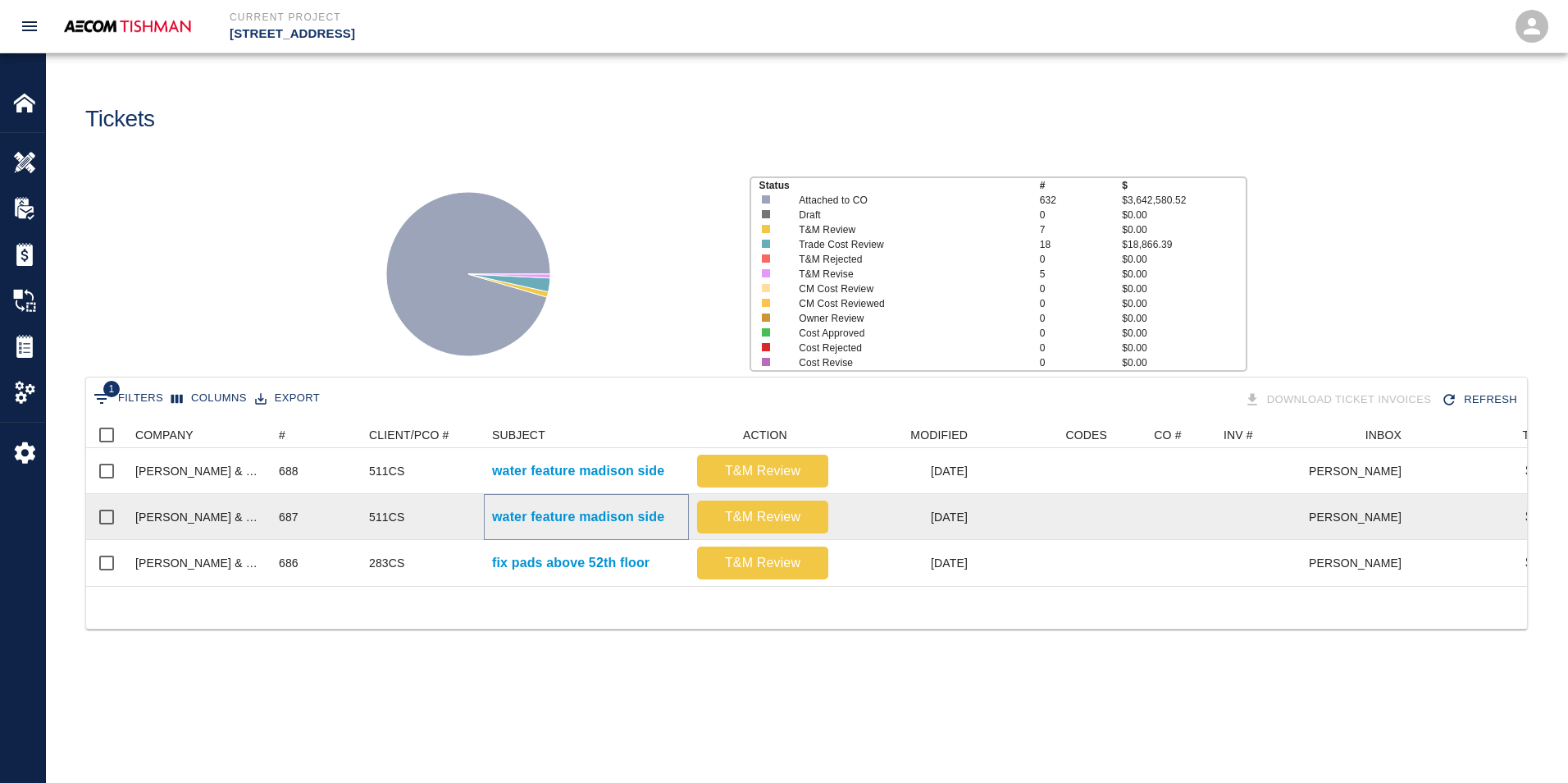
click at [548, 524] on p "water feature madison side" at bounding box center [578, 516] width 172 height 19
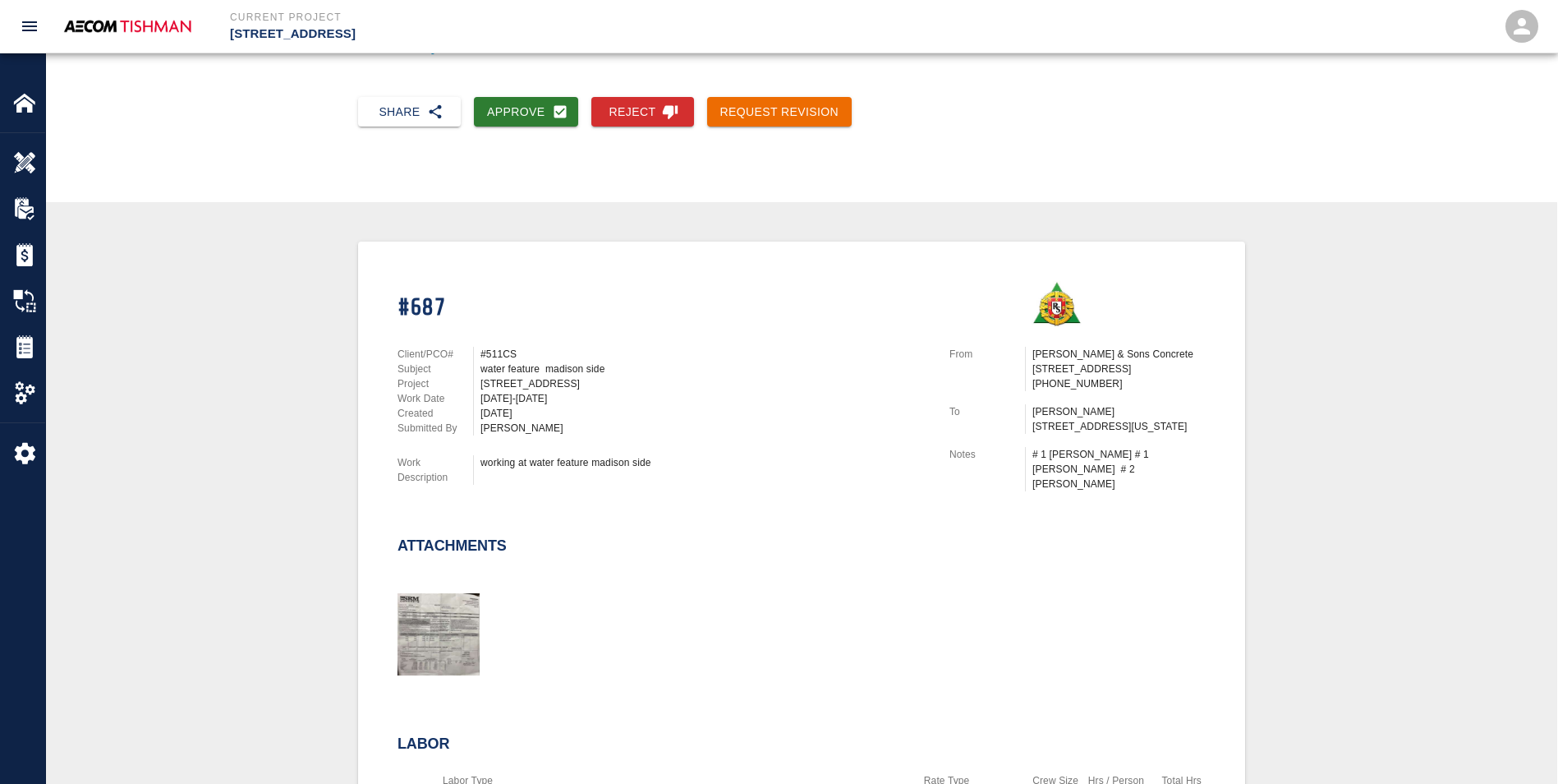
scroll to position [64, 0]
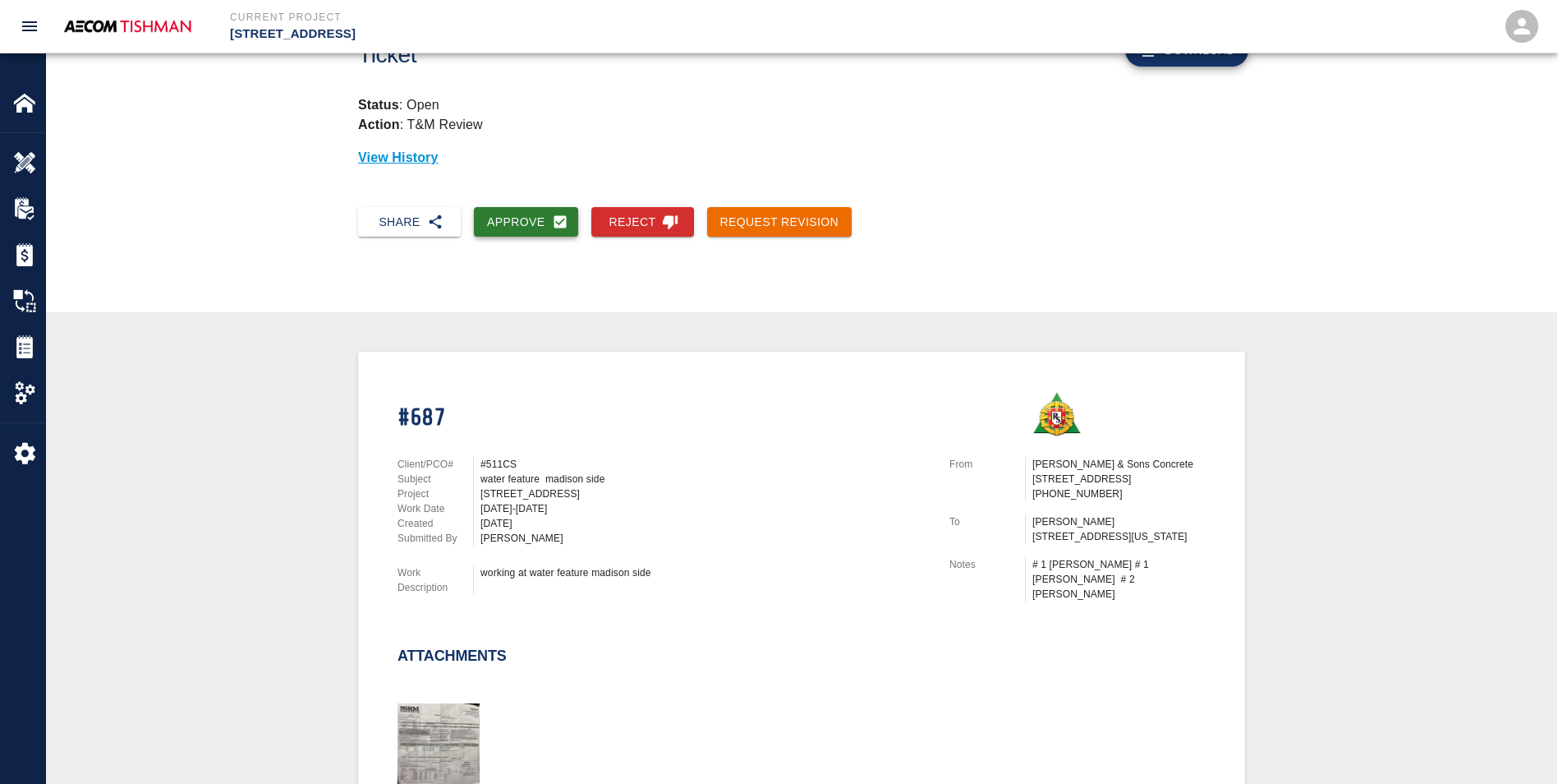
click at [522, 228] on button "Approve" at bounding box center [525, 222] width 104 height 30
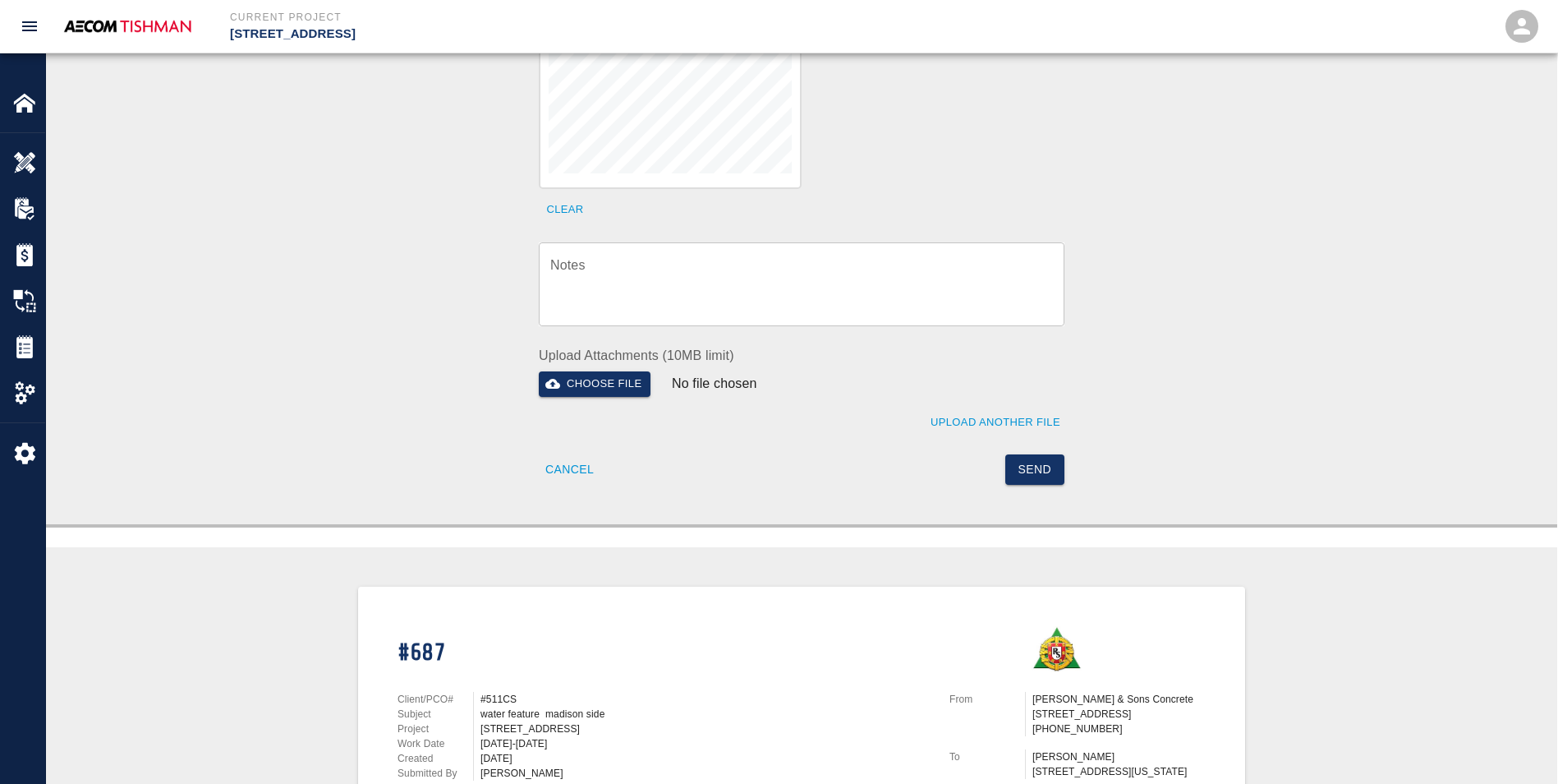
scroll to position [639, 0]
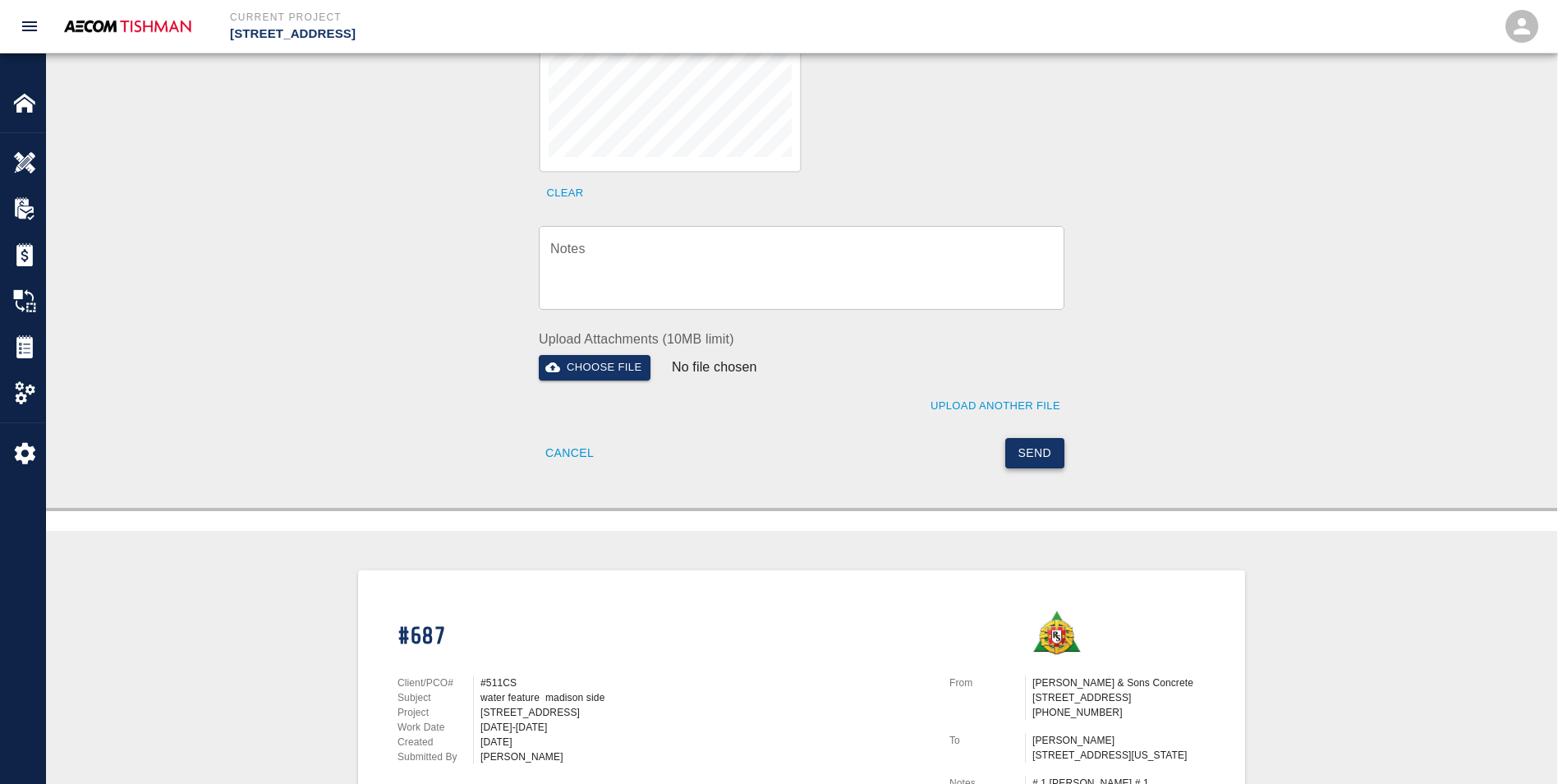
click at [1036, 438] on button "Send" at bounding box center [1035, 452] width 60 height 30
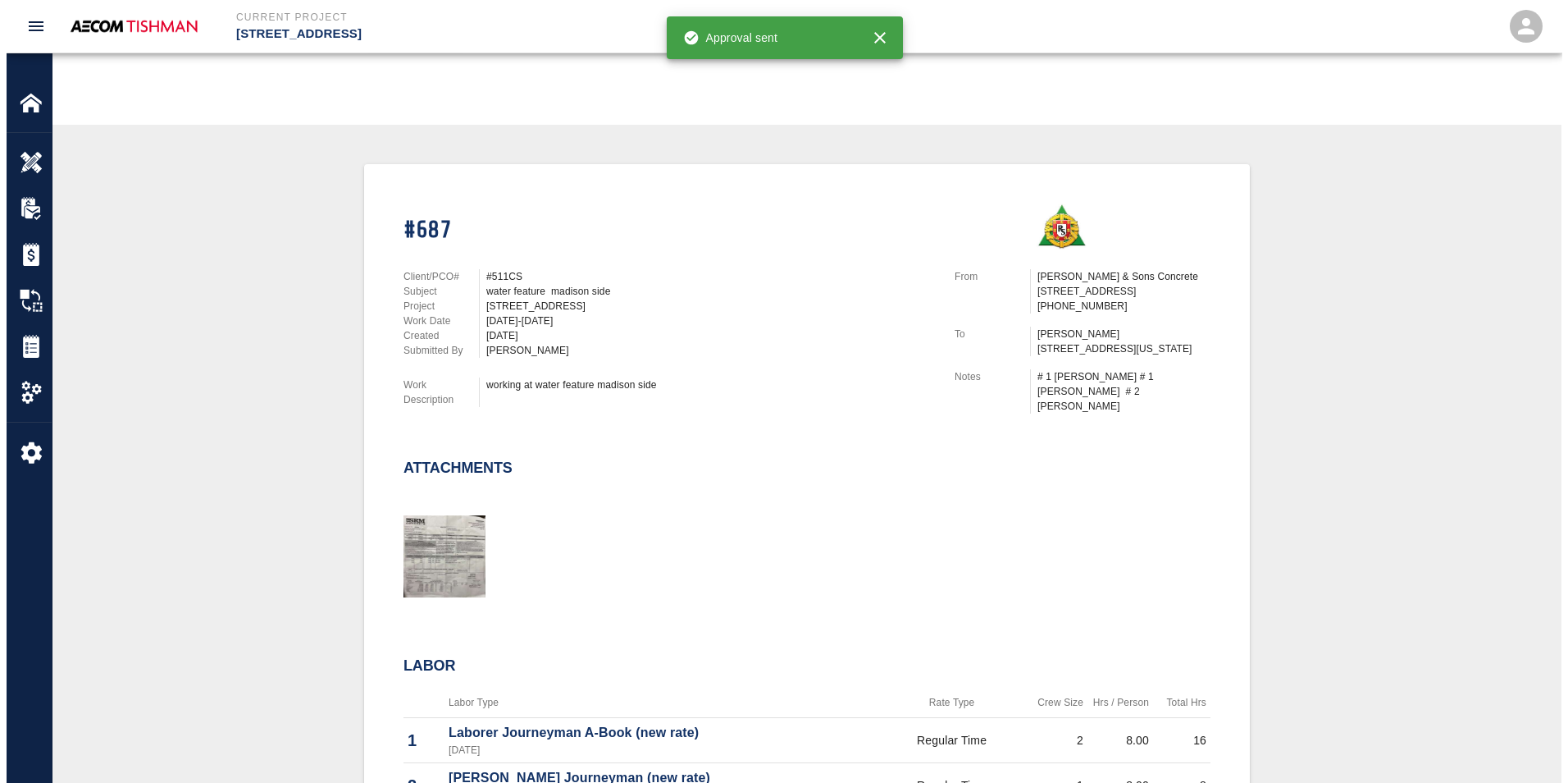
scroll to position [0, 0]
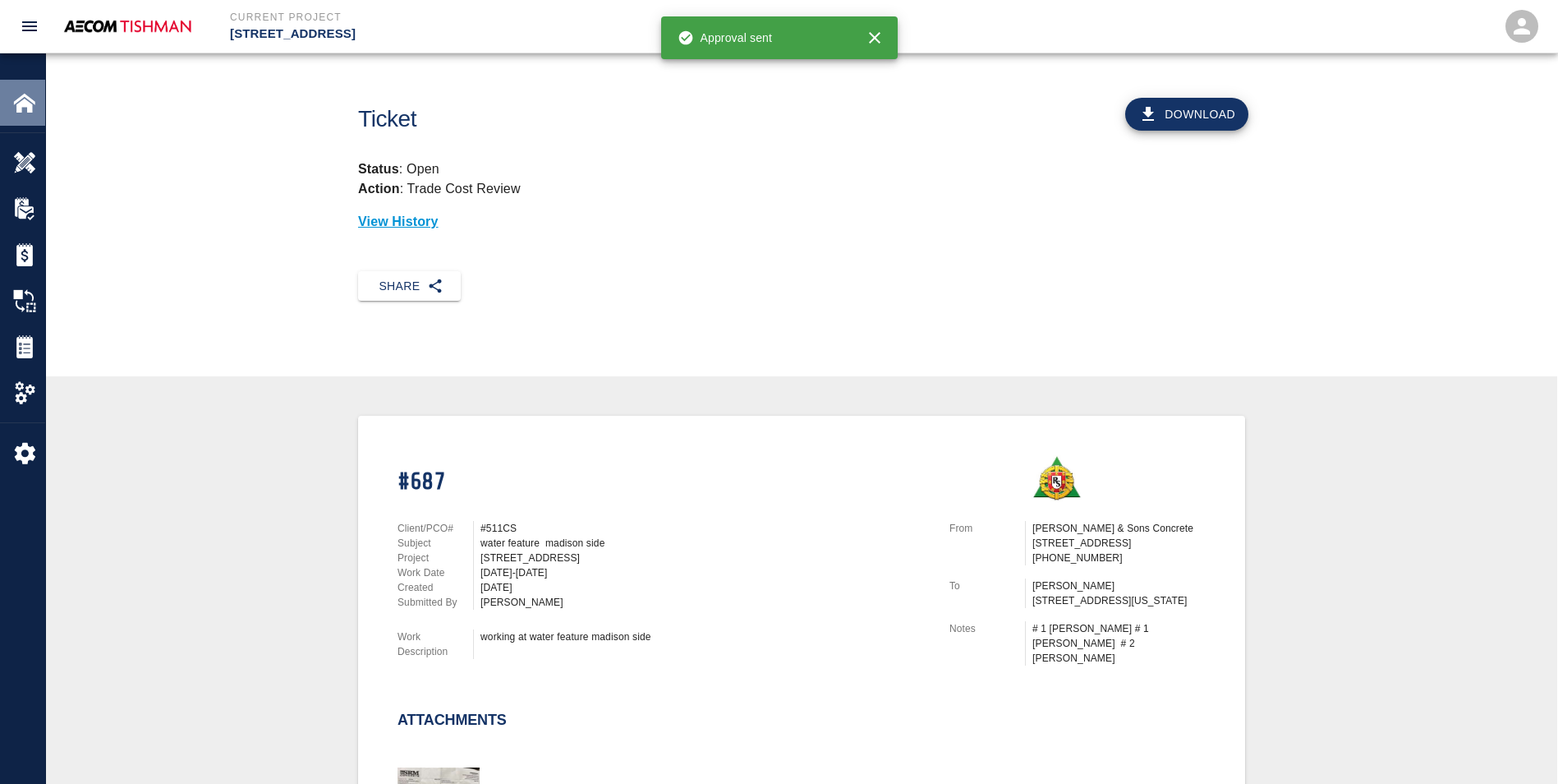
click at [13, 111] on img at bounding box center [24, 102] width 23 height 23
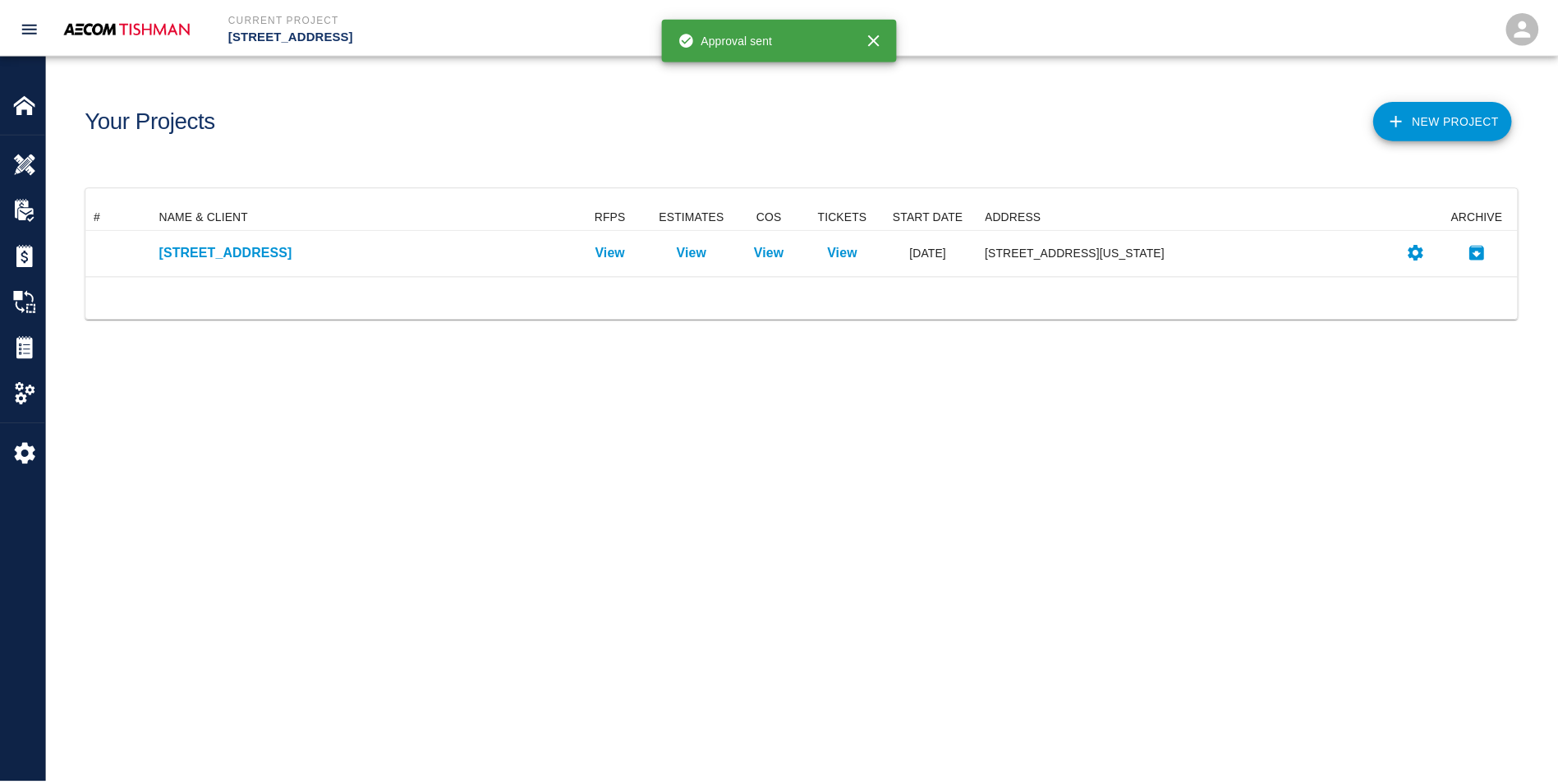
scroll to position [60, 1431]
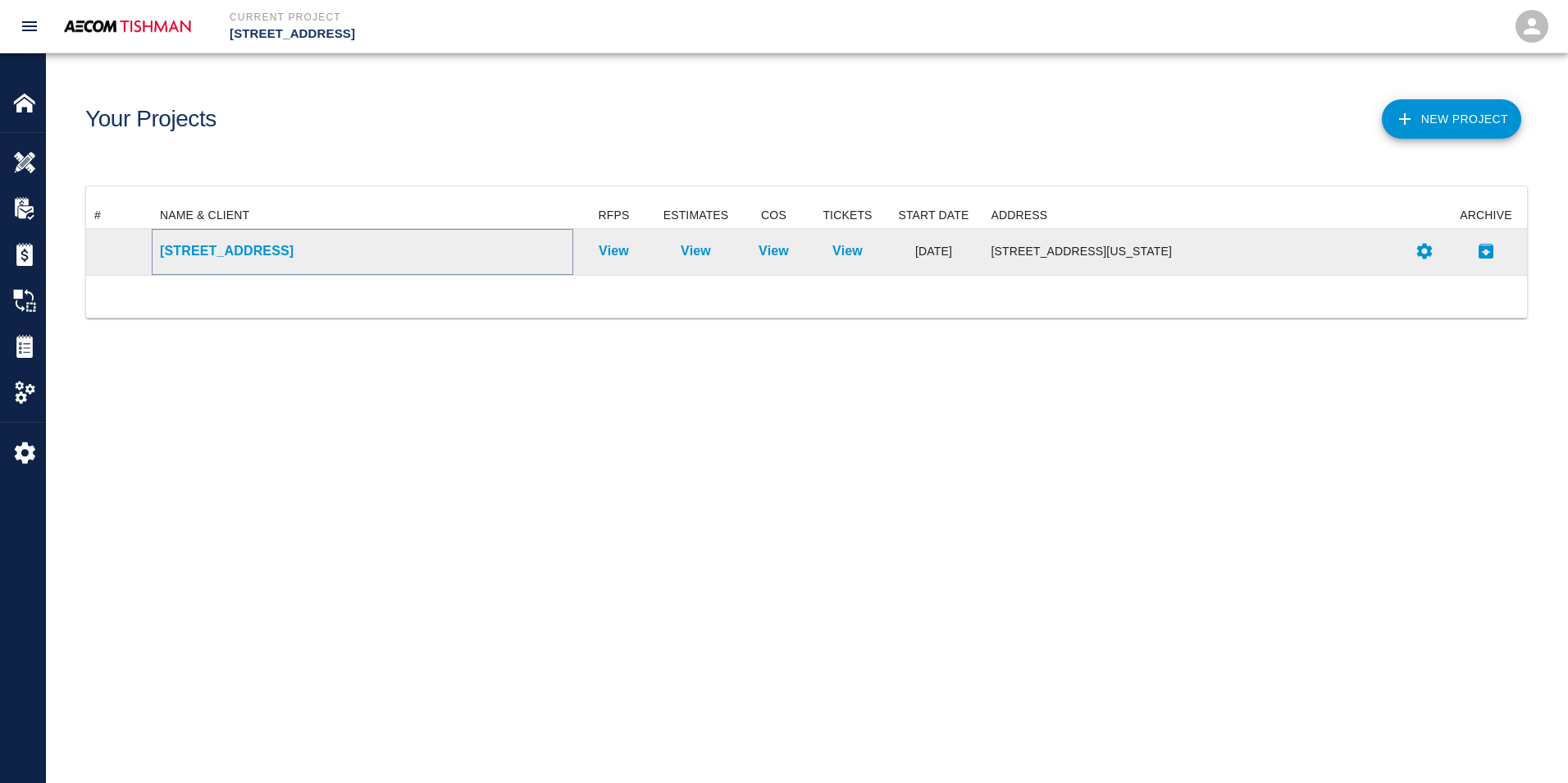
click at [200, 256] on p "[STREET_ADDRESS]" at bounding box center [362, 250] width 405 height 19
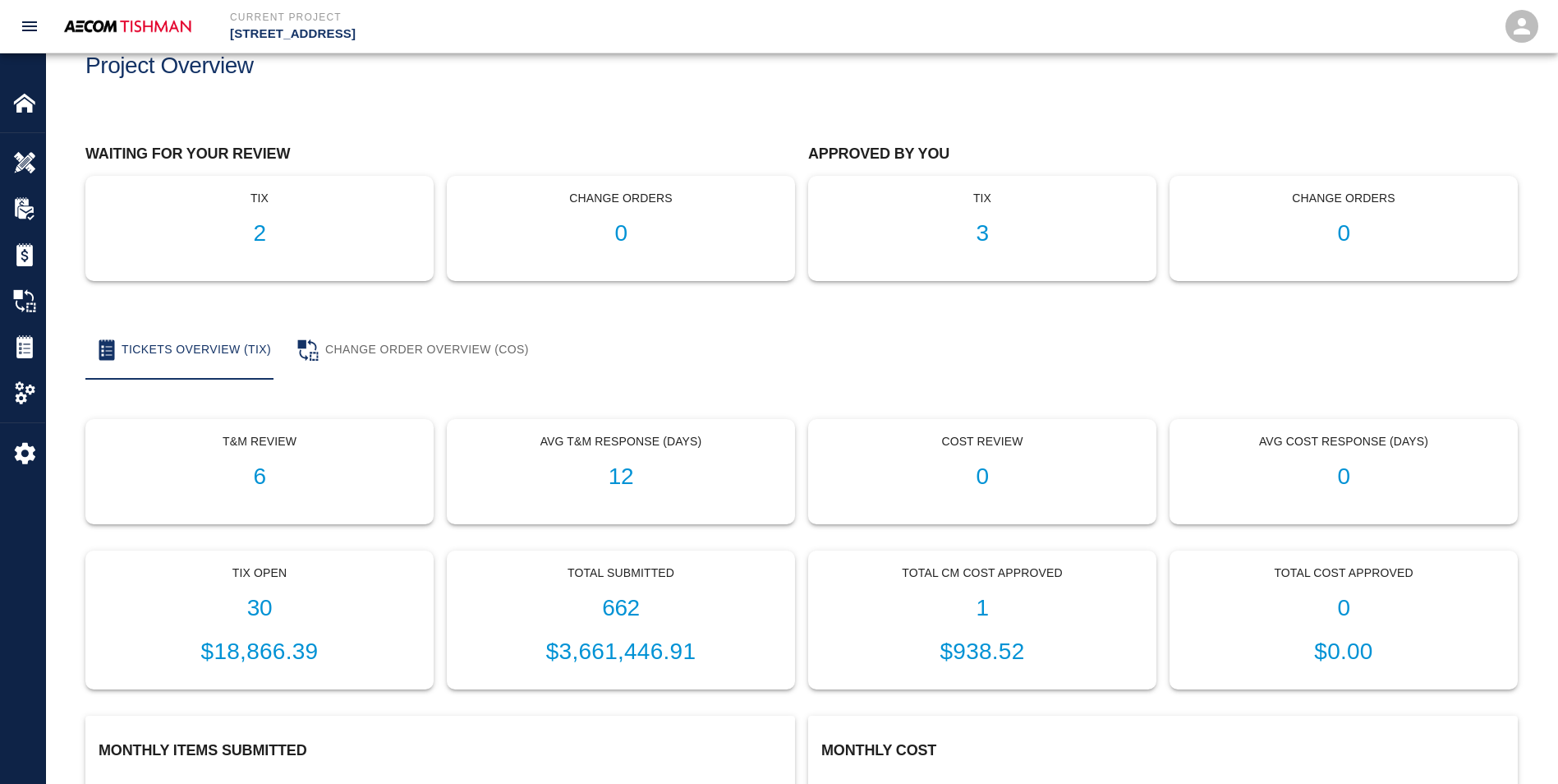
scroll to position [82, 0]
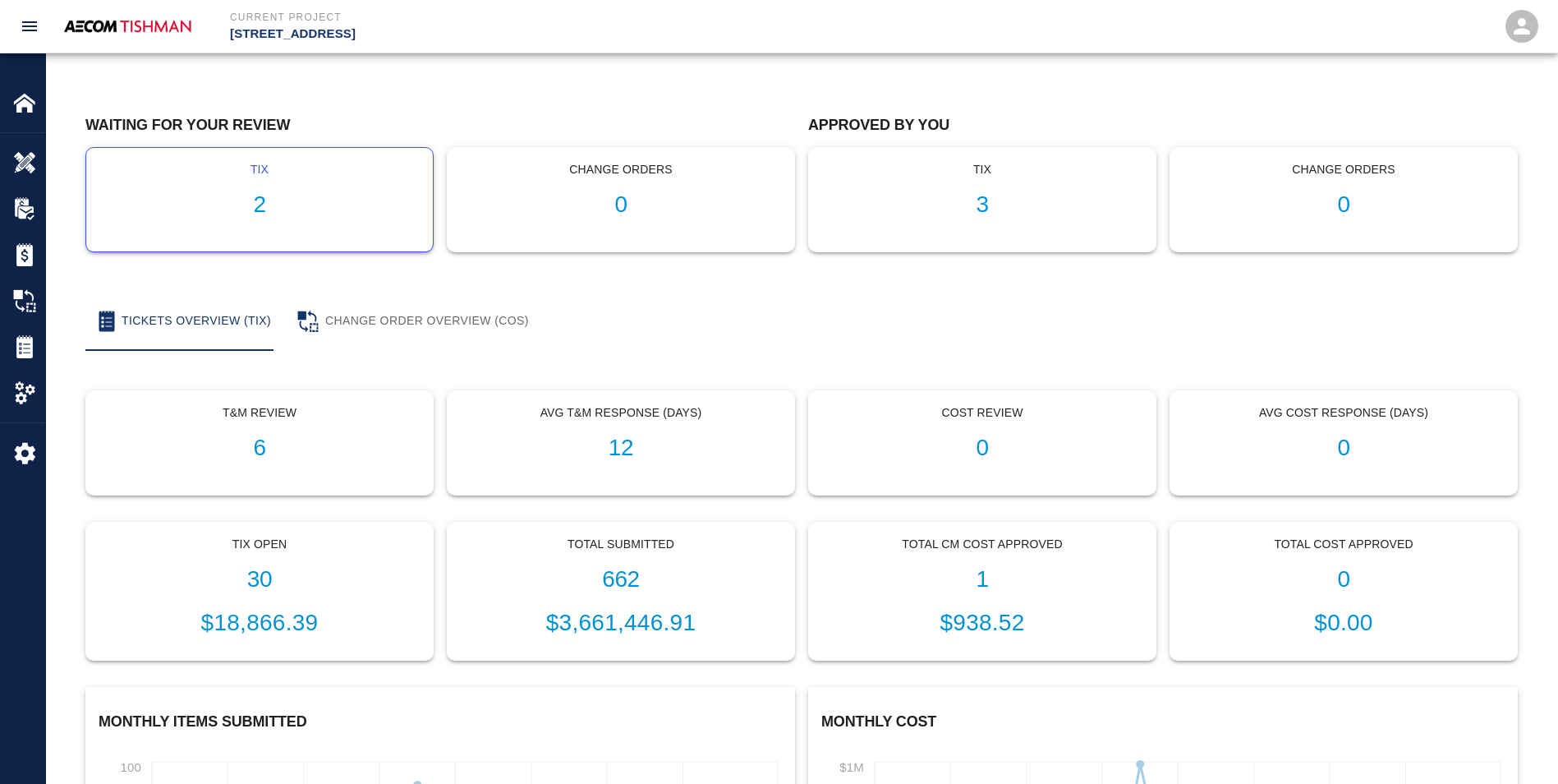
click at [308, 188] on div "tix 2" at bounding box center [260, 199] width 346 height 103
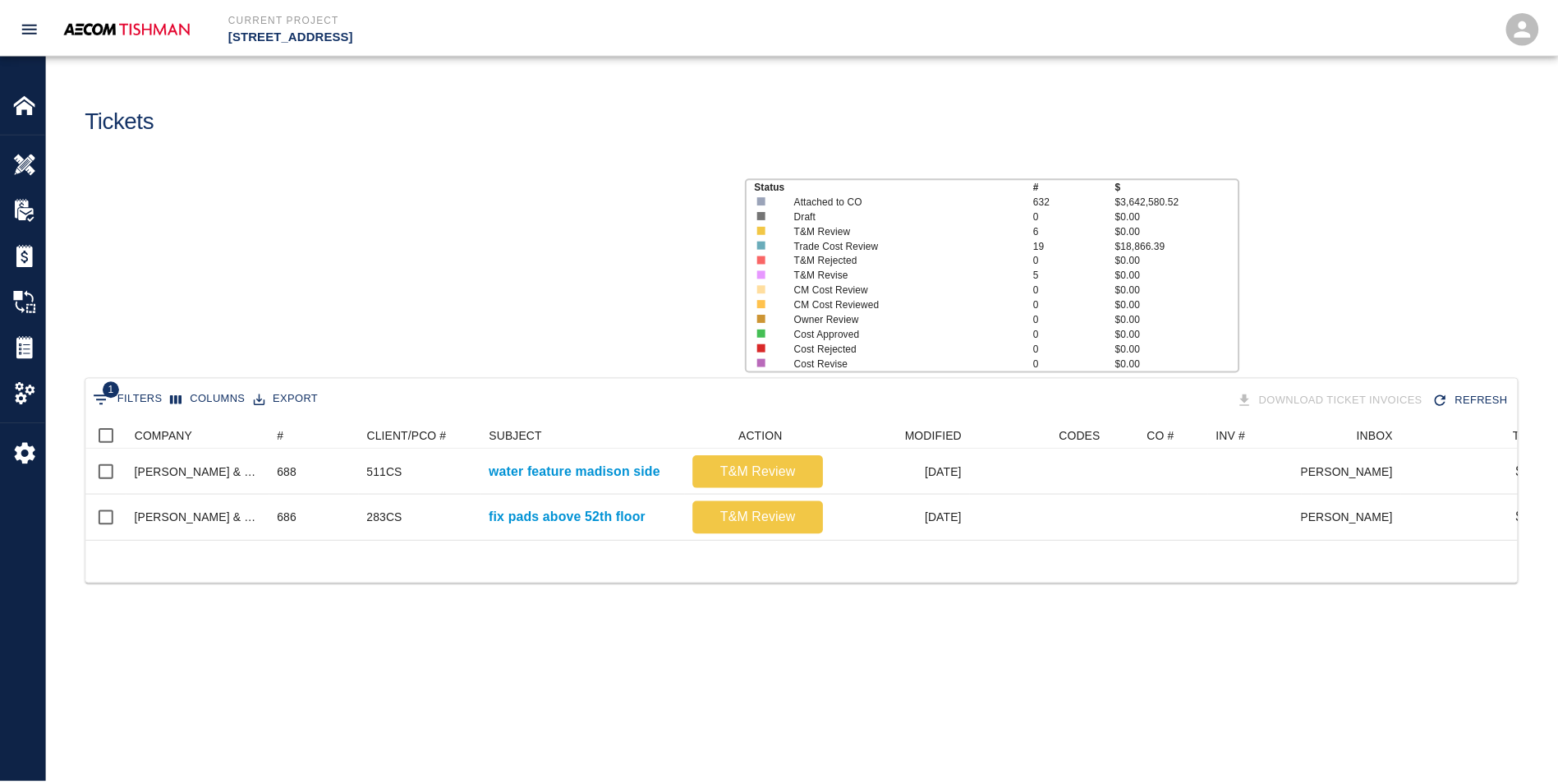
scroll to position [118, 1431]
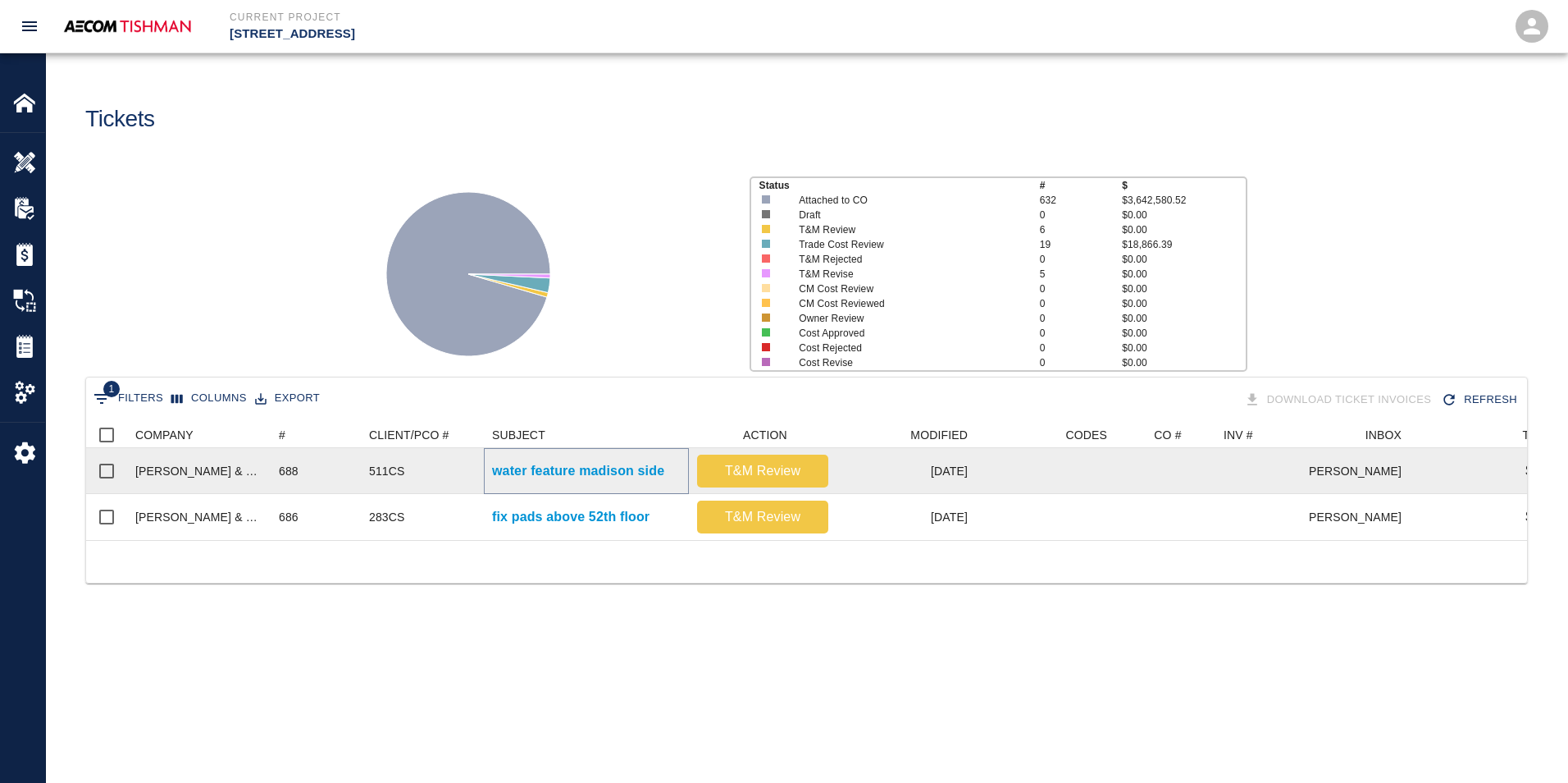
click at [521, 474] on p "water feature madison side" at bounding box center [578, 470] width 172 height 19
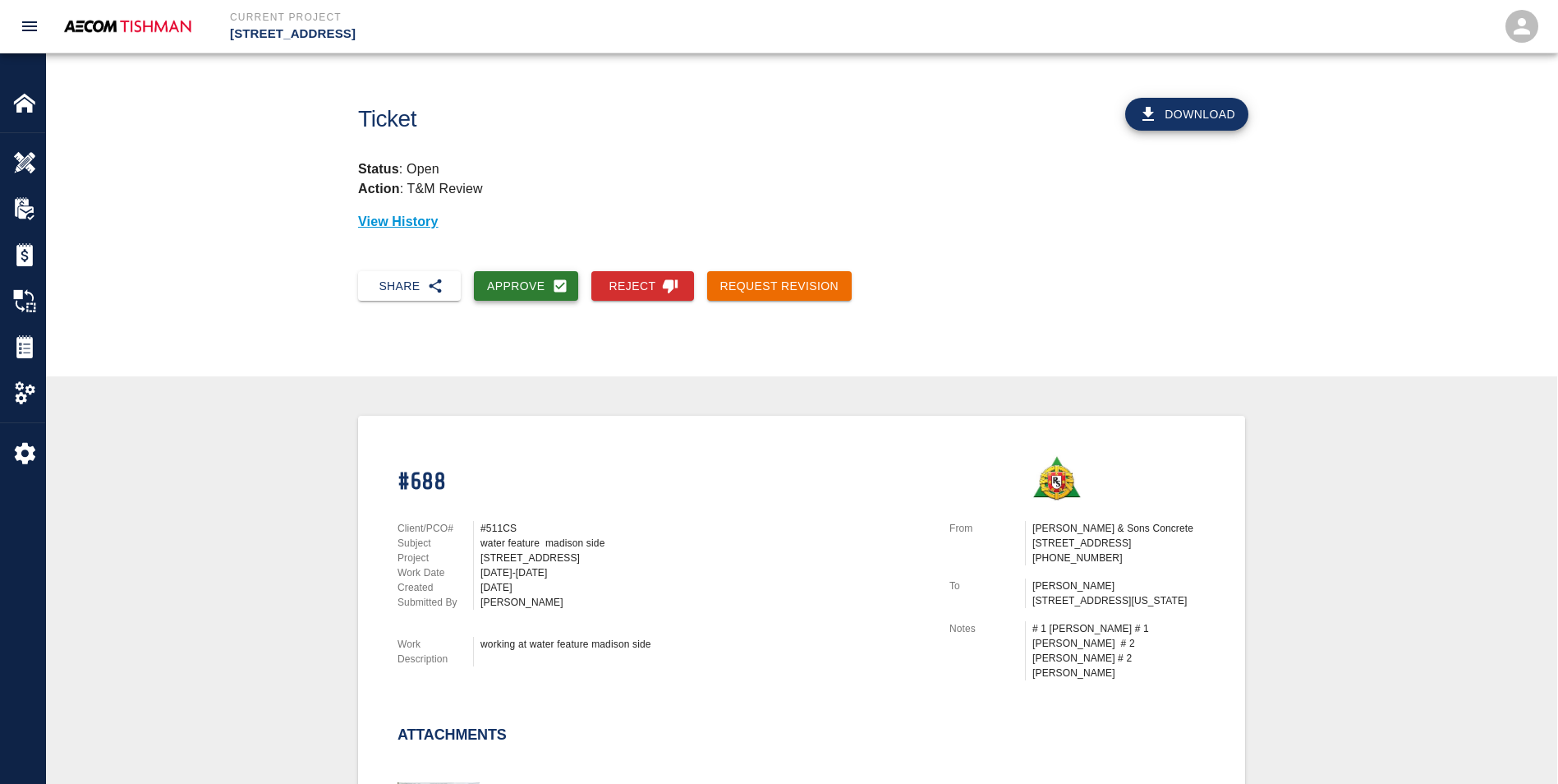
click at [525, 278] on button "Approve" at bounding box center [525, 286] width 104 height 30
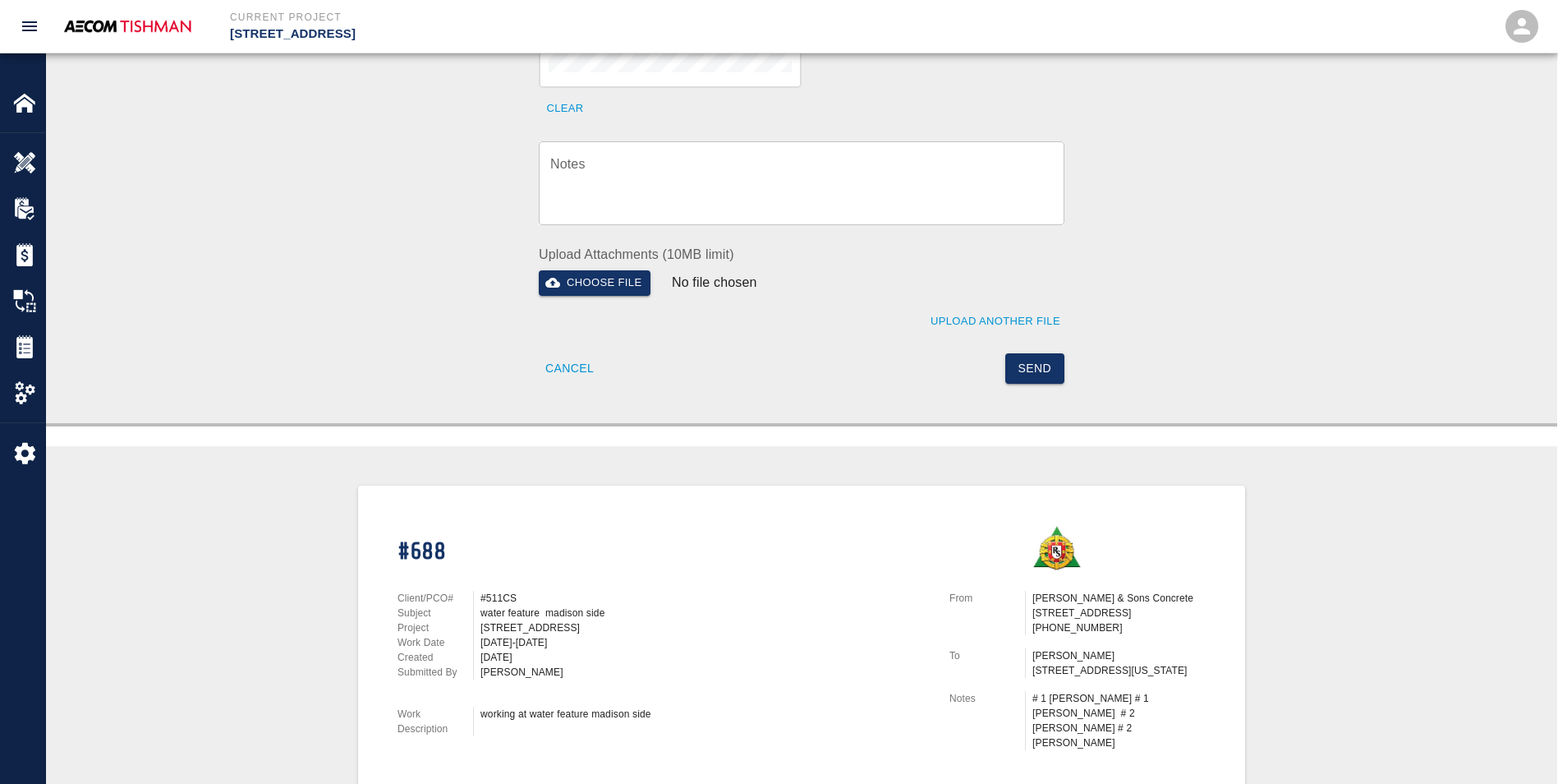
scroll to position [739, 0]
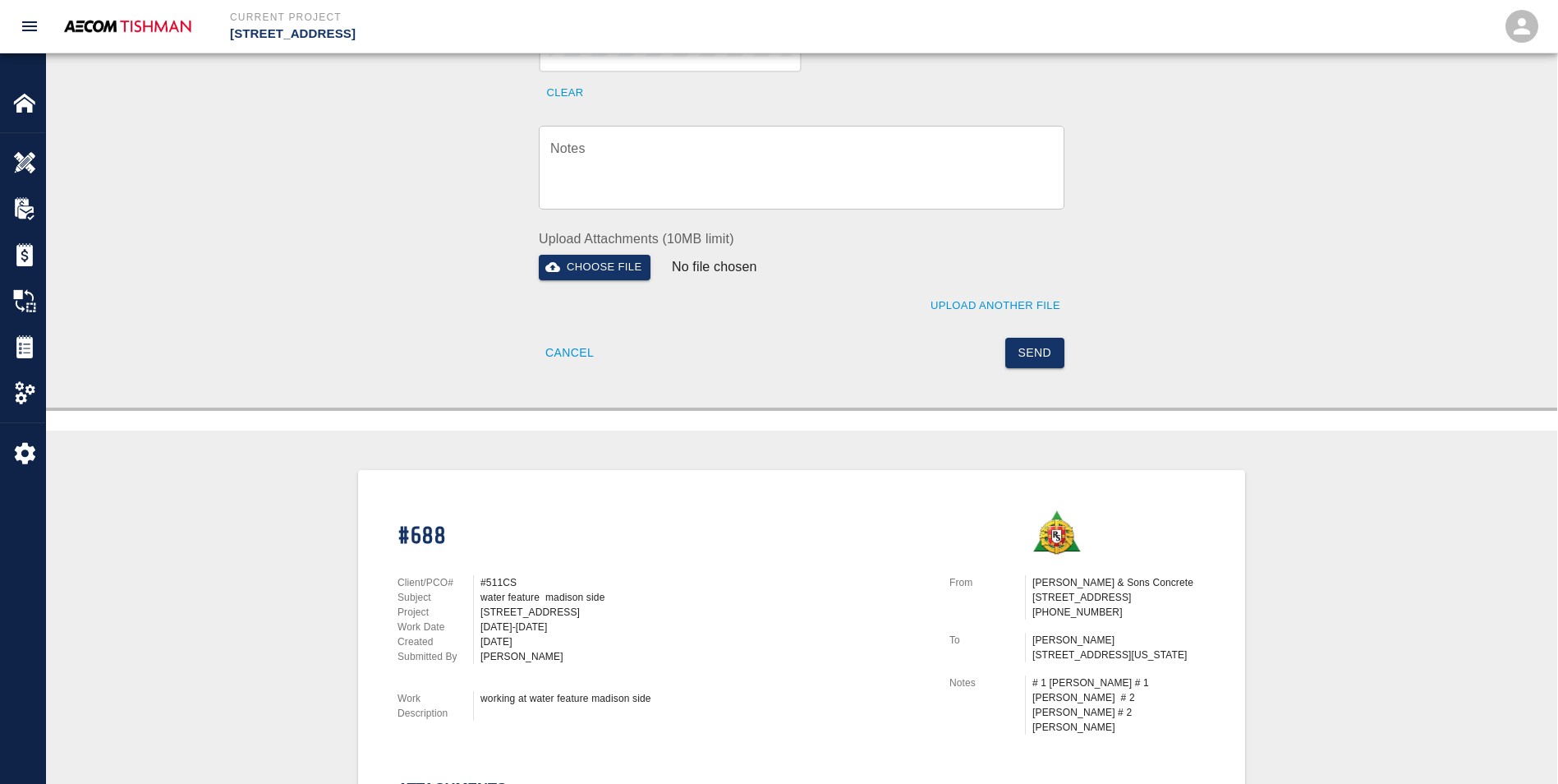
click at [1021, 337] on button "Send" at bounding box center [1035, 352] width 60 height 30
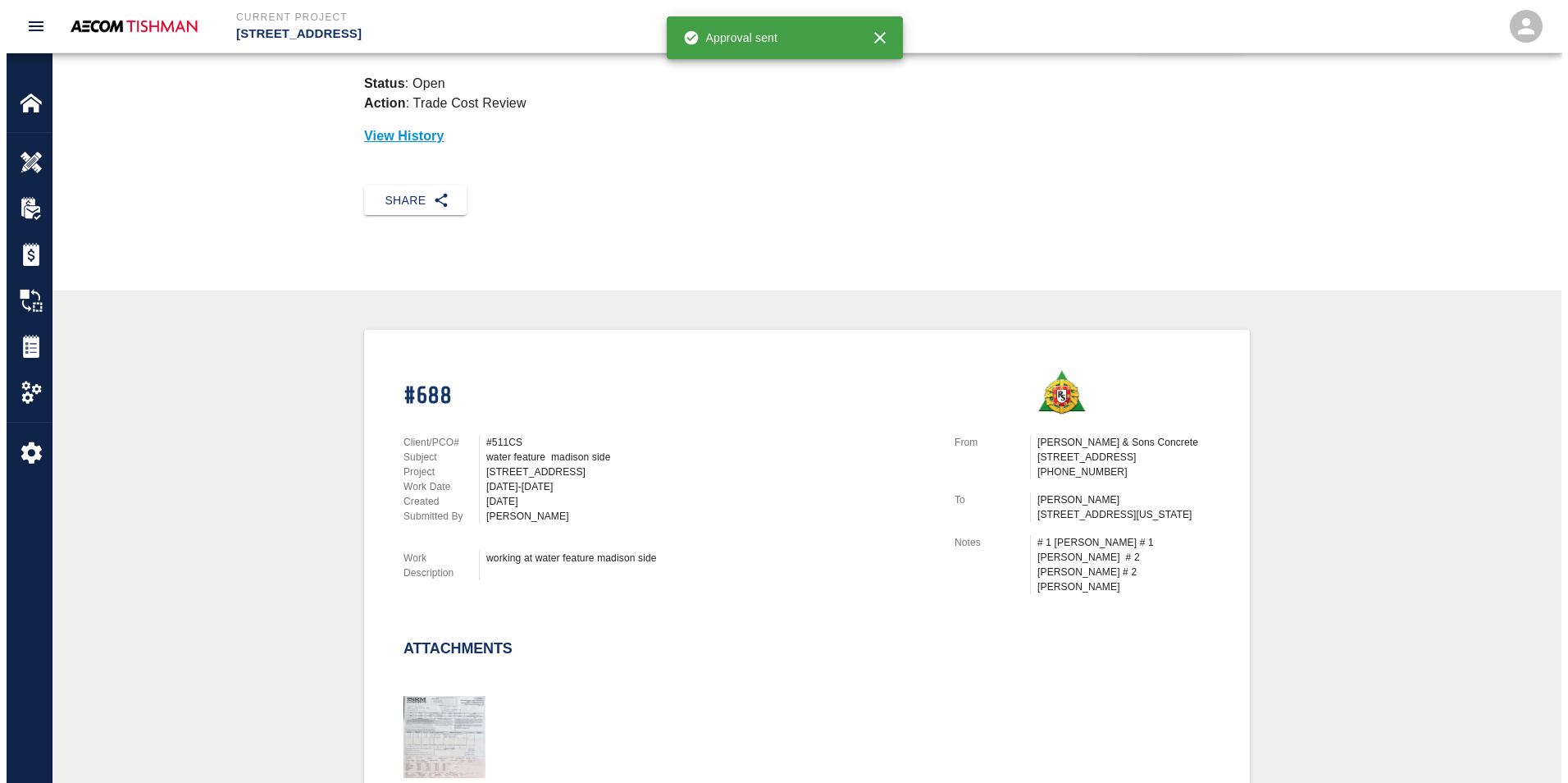
scroll to position [0, 0]
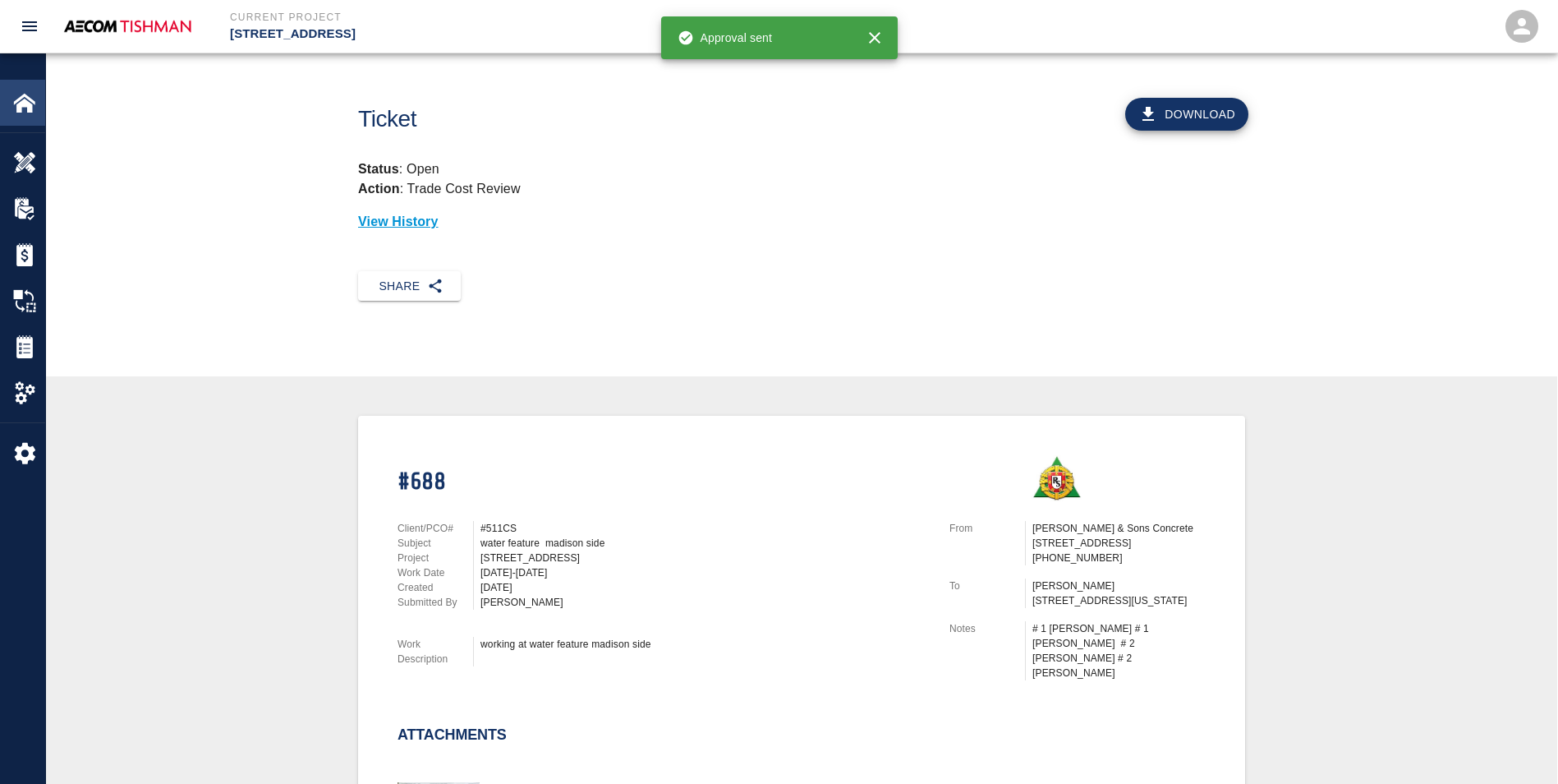
click at [18, 115] on div "Home" at bounding box center [22, 102] width 45 height 46
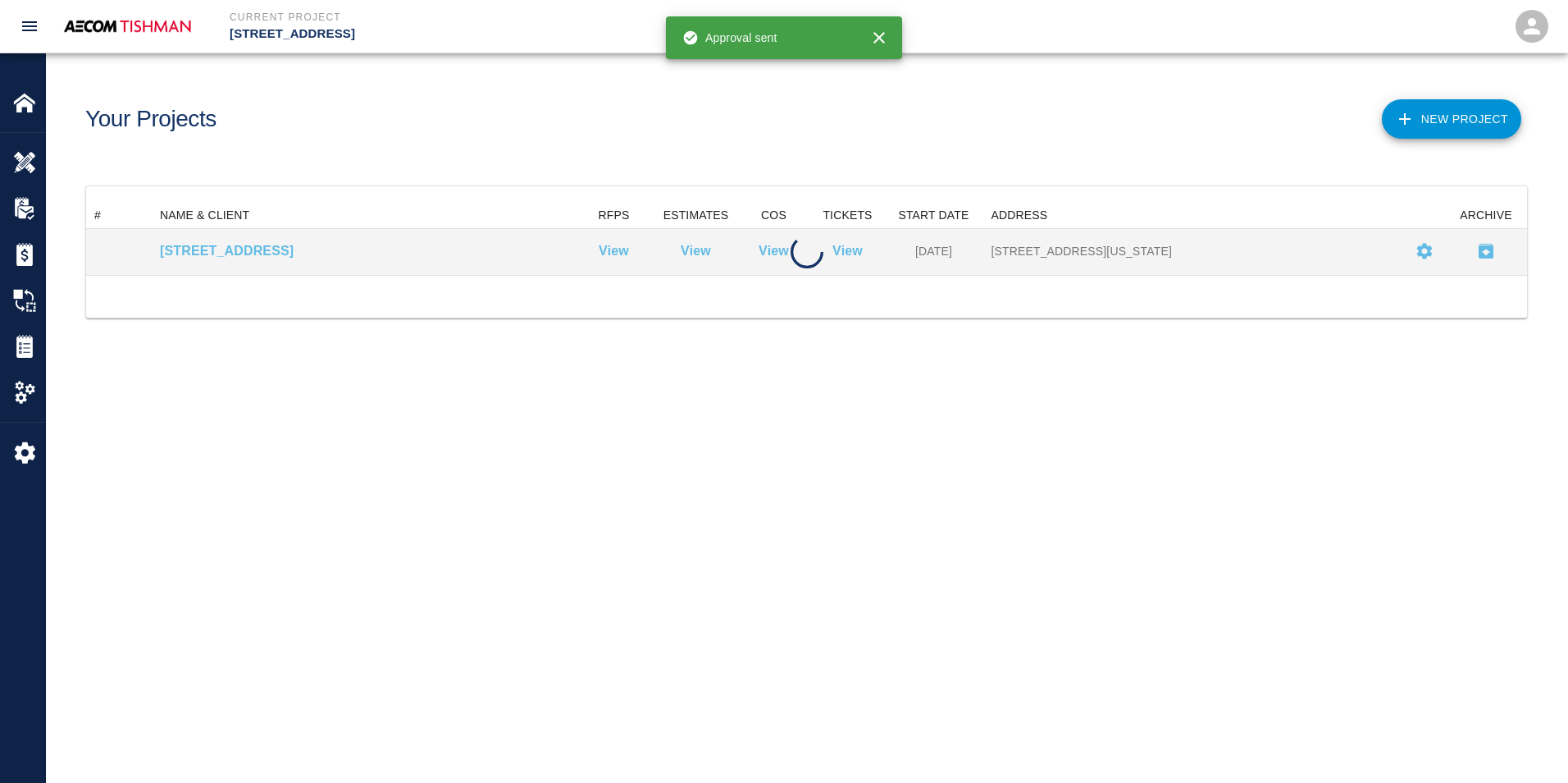
scroll to position [60, 1428]
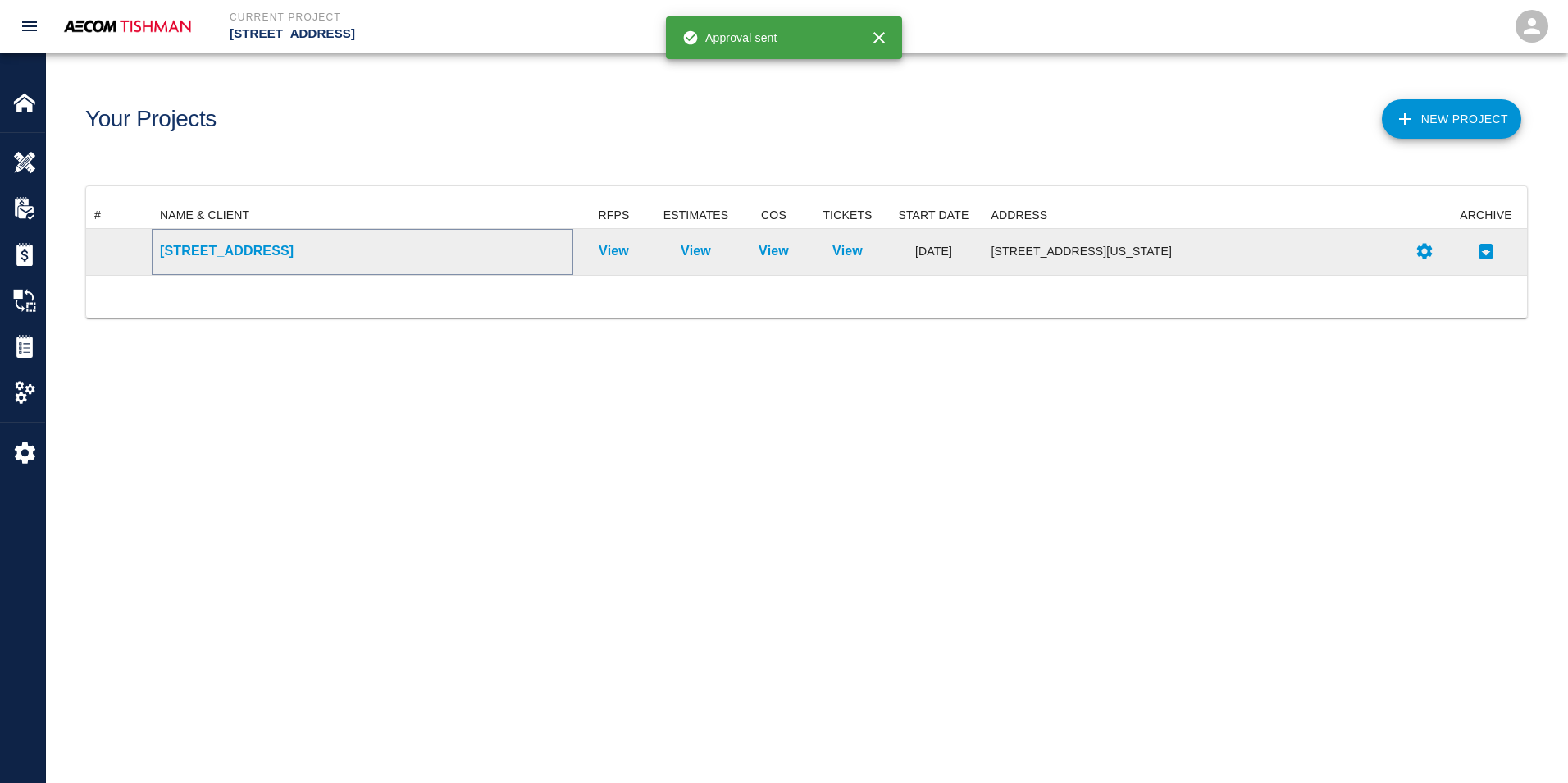
click at [173, 255] on p "[STREET_ADDRESS]" at bounding box center [362, 250] width 405 height 19
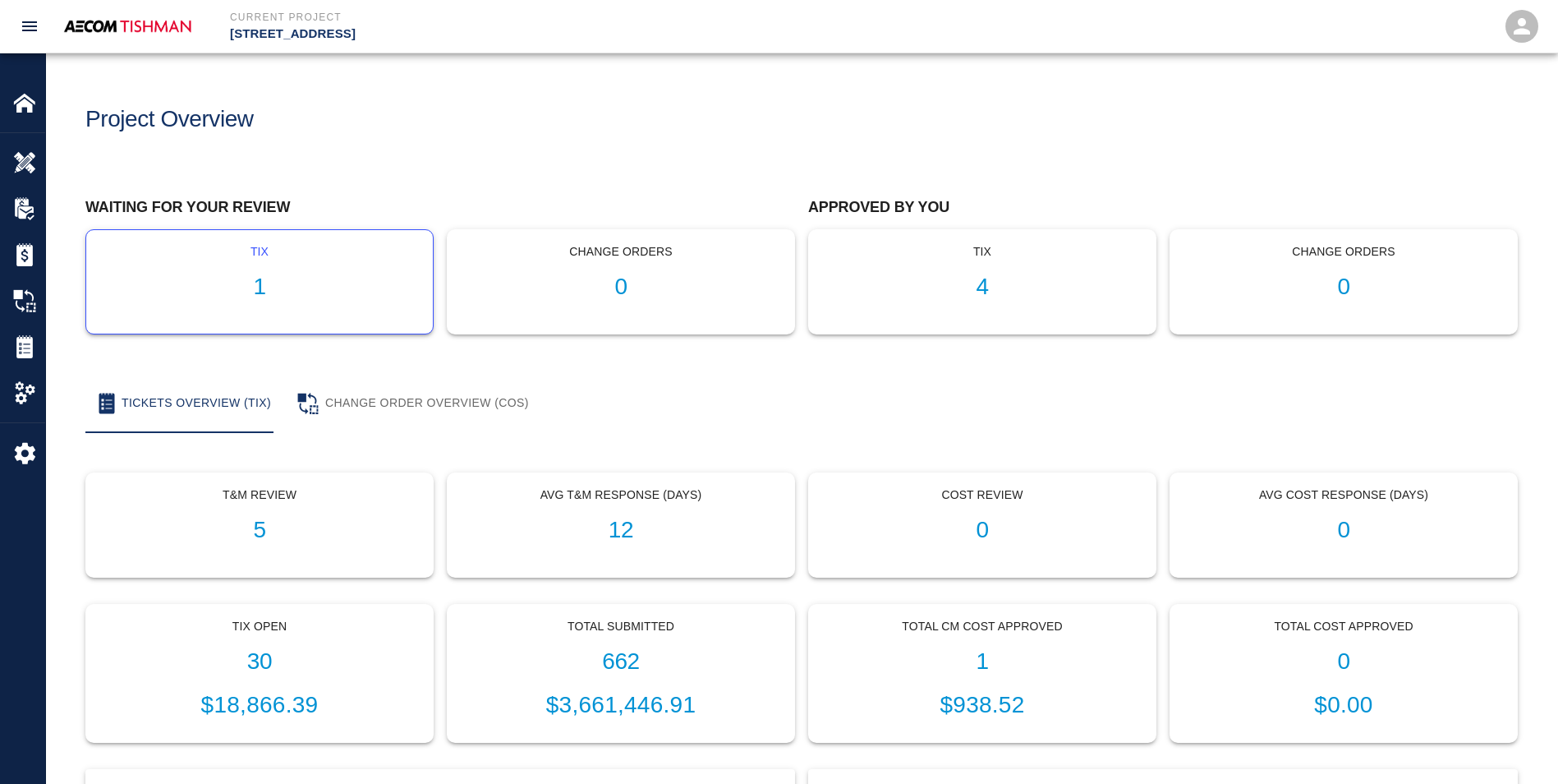
click at [262, 294] on h1 "1" at bounding box center [260, 287] width 321 height 27
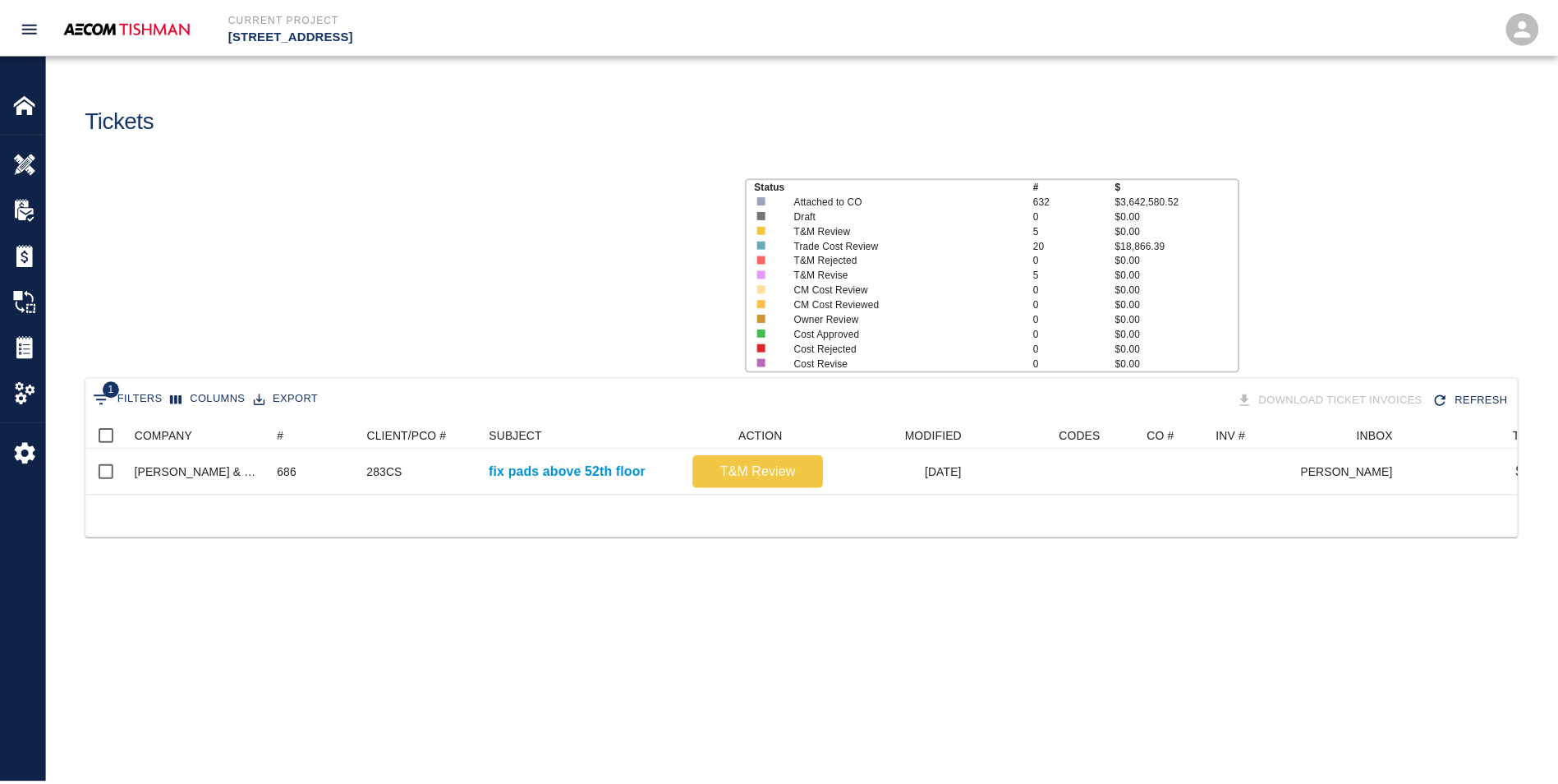
scroll to position [72, 1431]
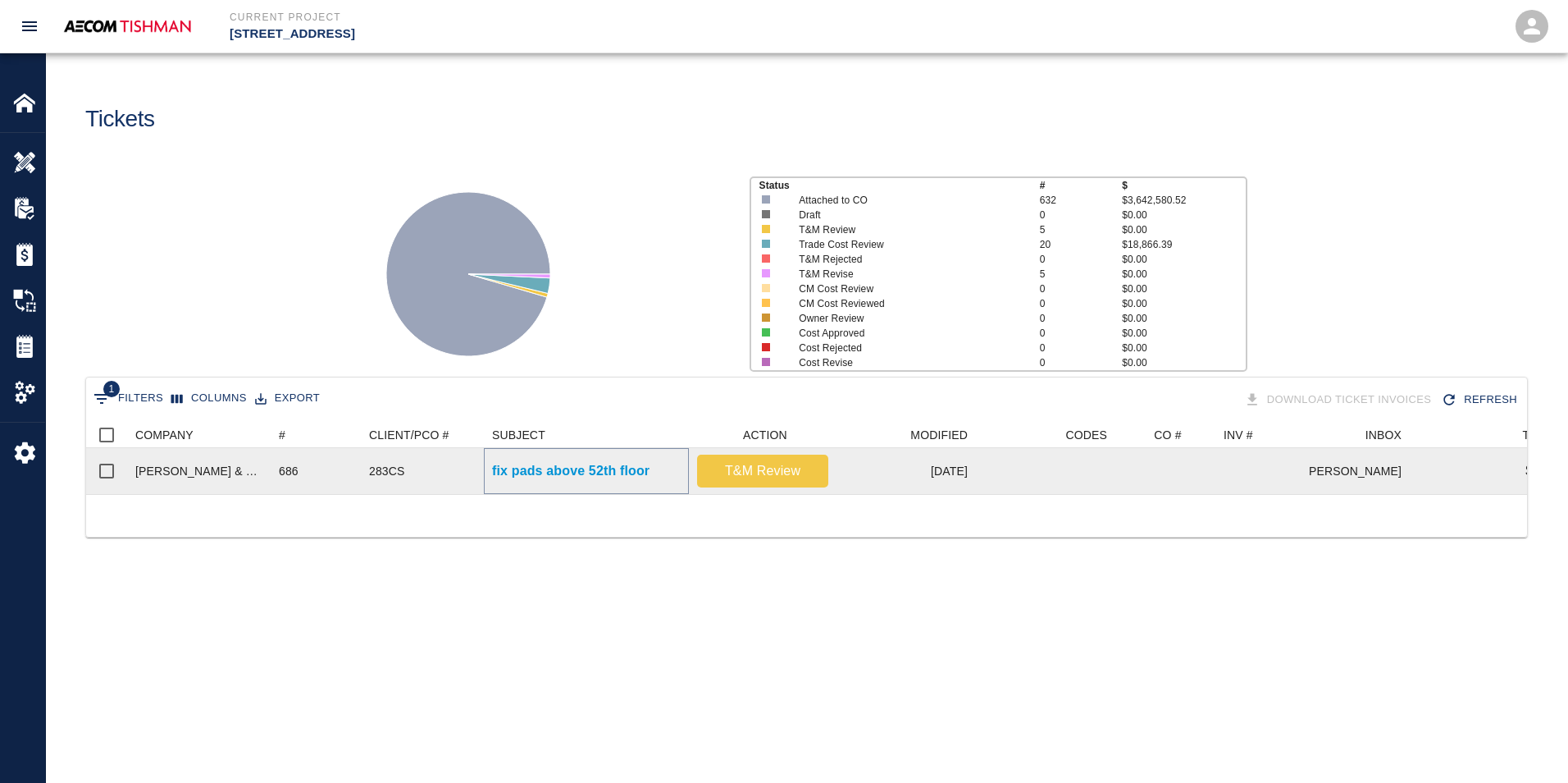
click at [556, 473] on p "fix pads above 52th floor" at bounding box center [570, 470] width 157 height 19
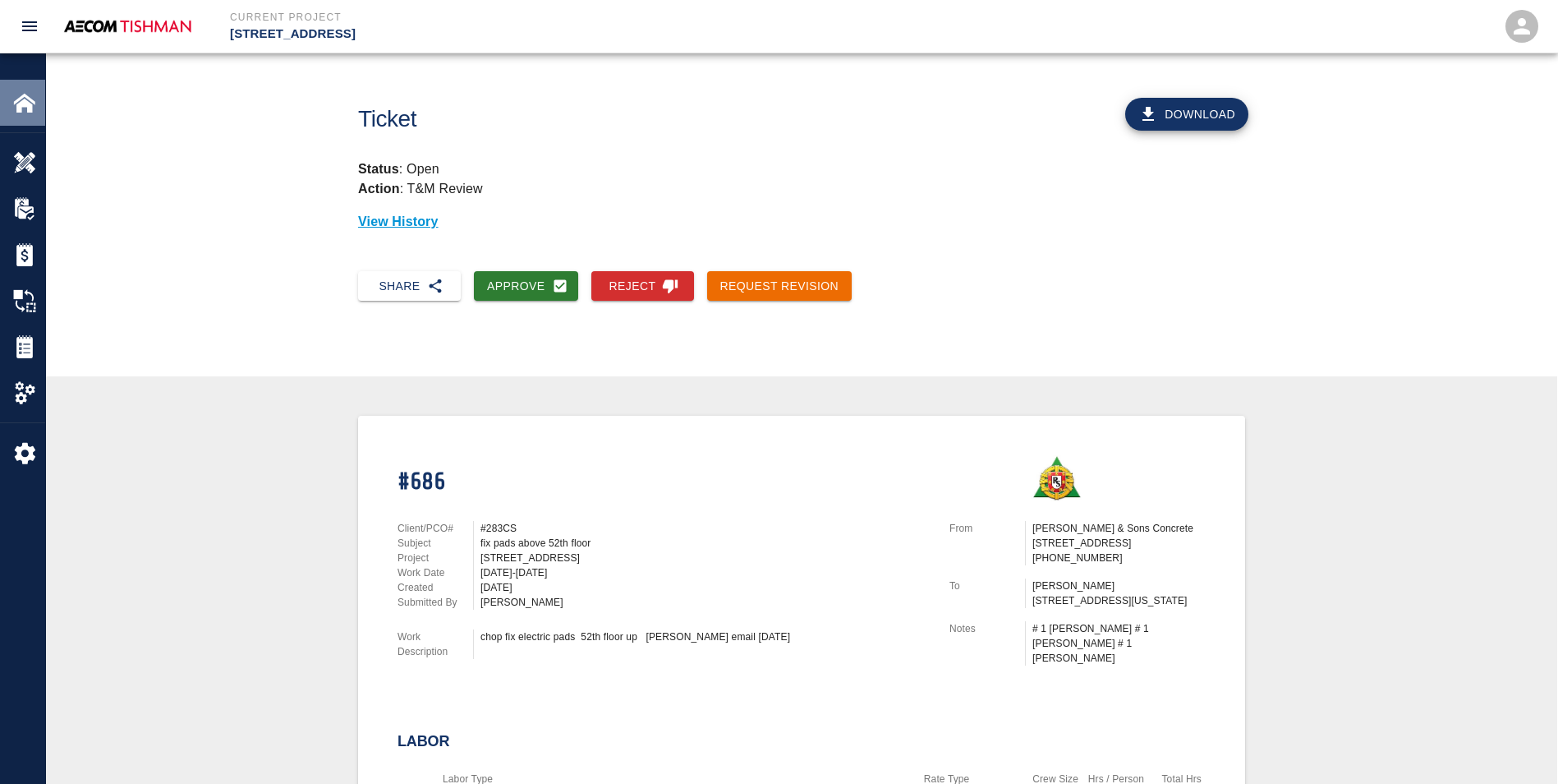
click at [29, 110] on img at bounding box center [24, 102] width 23 height 23
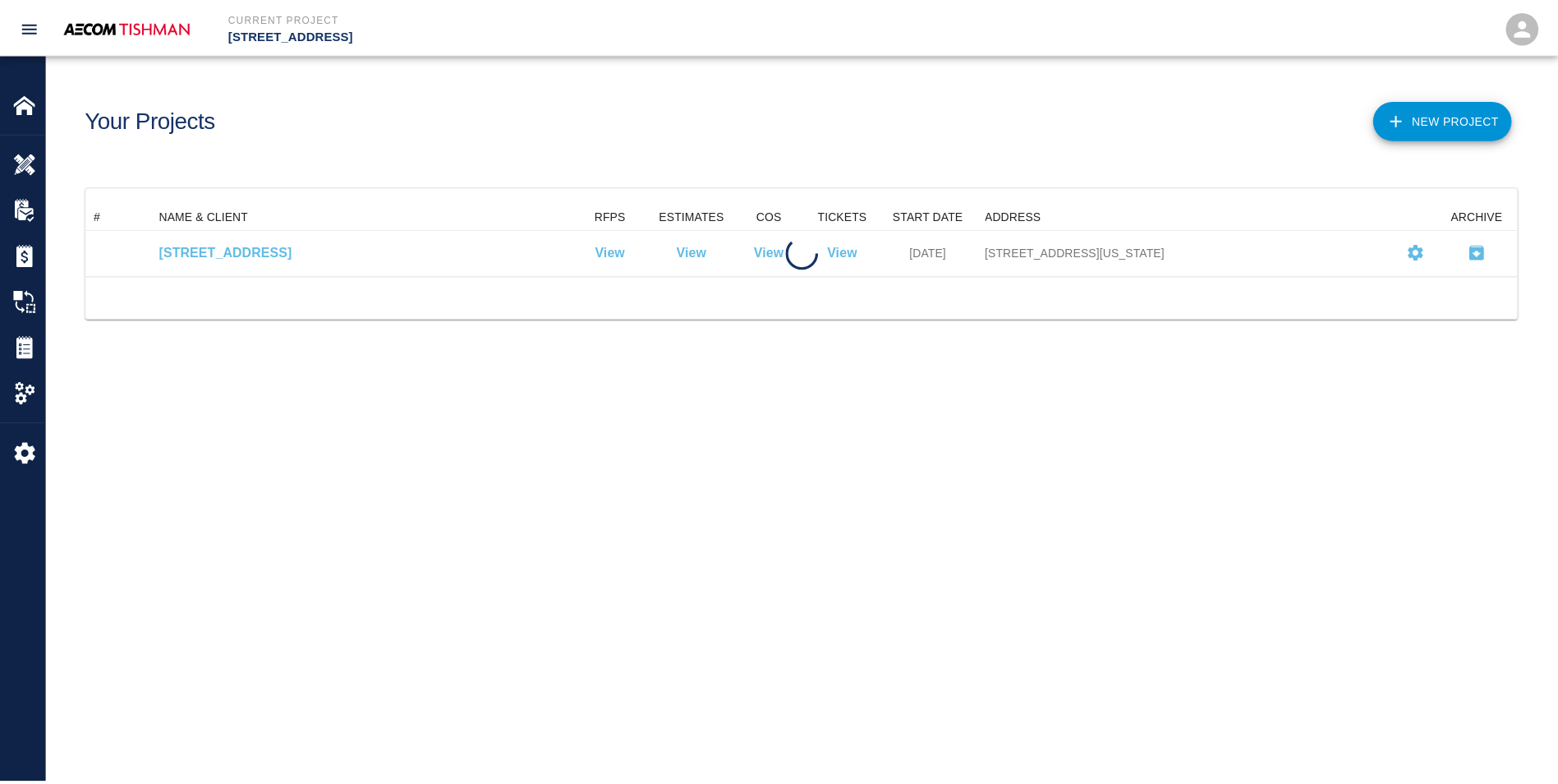
scroll to position [60, 1431]
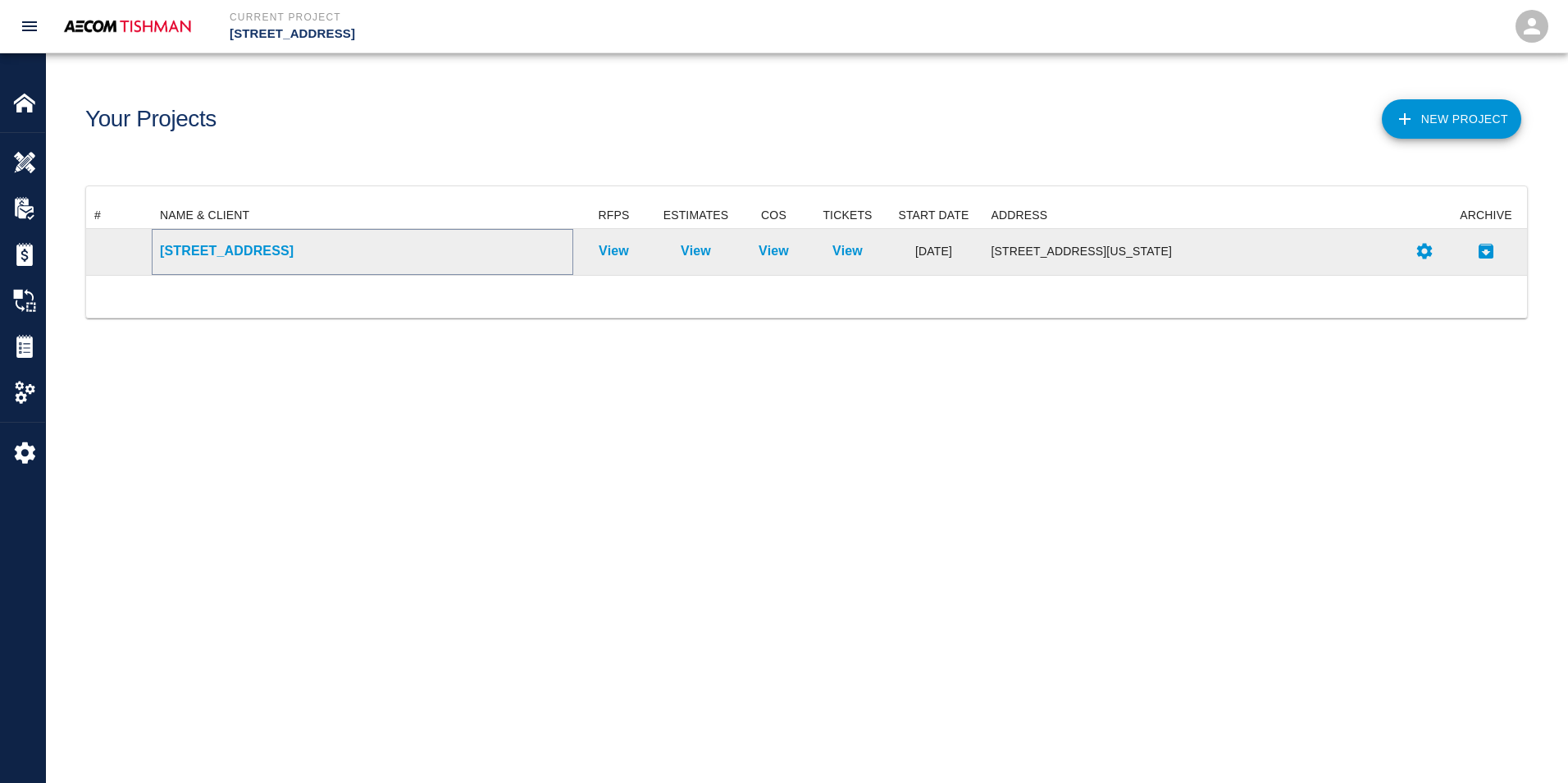
click at [211, 245] on p "[STREET_ADDRESS]" at bounding box center [362, 250] width 405 height 19
